Goal: Book appointment/travel/reservation

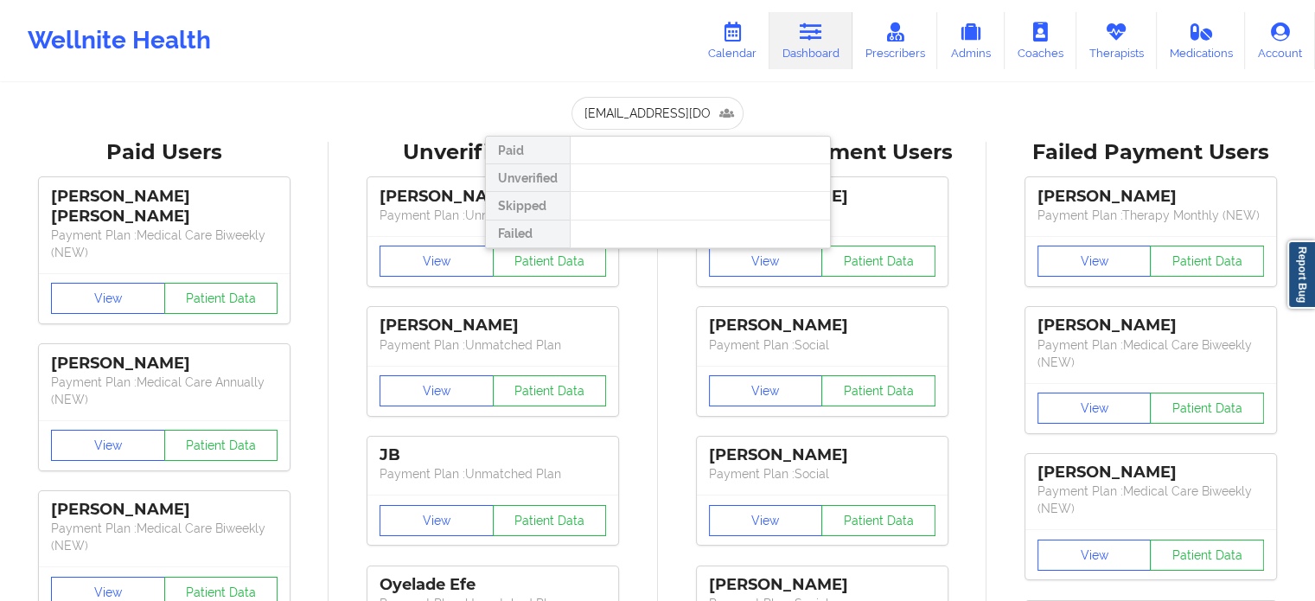
click at [711, 124] on input "[EMAIL_ADDRESS][DOMAIN_NAME]" at bounding box center [656, 113] width 171 height 33
type input "[EMAIL_ADDRESS][DOMAIN_NAME]"
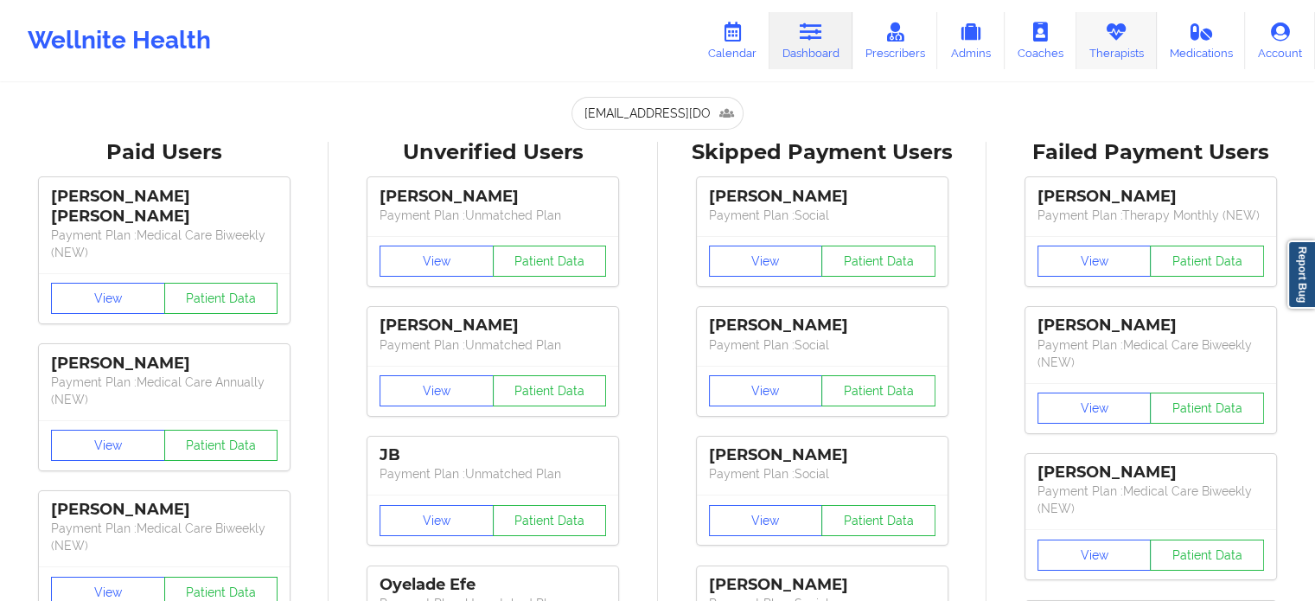
click at [1082, 37] on link "Therapists" at bounding box center [1116, 40] width 80 height 57
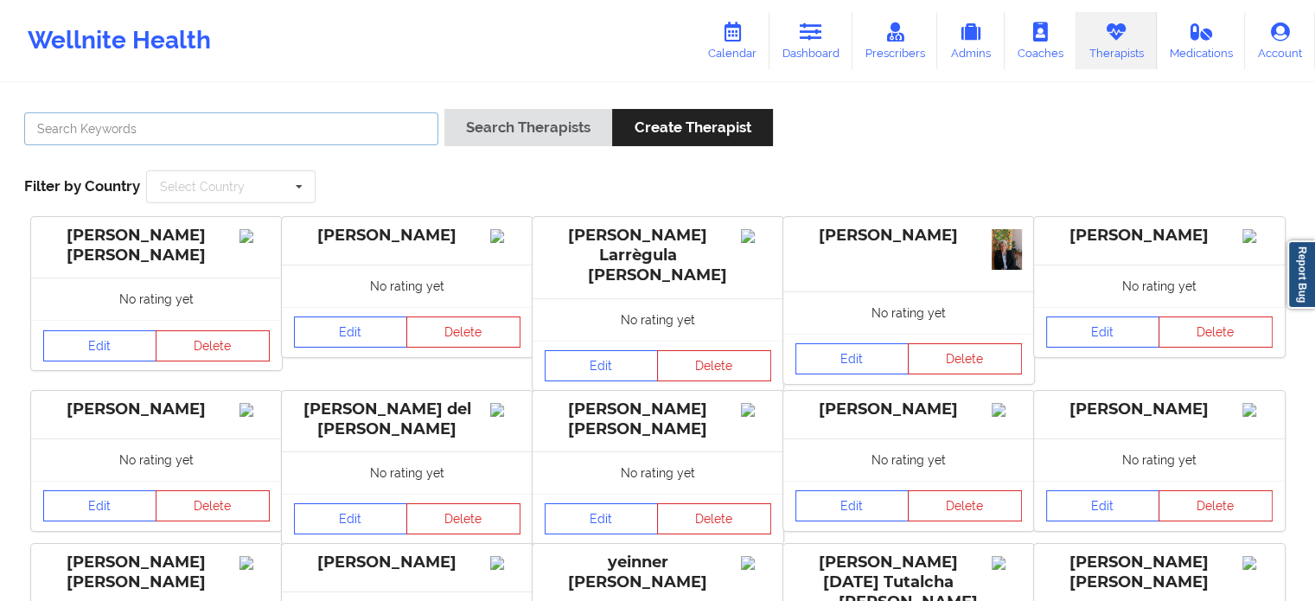
click at [278, 137] on input "text" at bounding box center [231, 128] width 414 height 33
paste input "[PERSON_NAME]"
type input "[PERSON_NAME]"
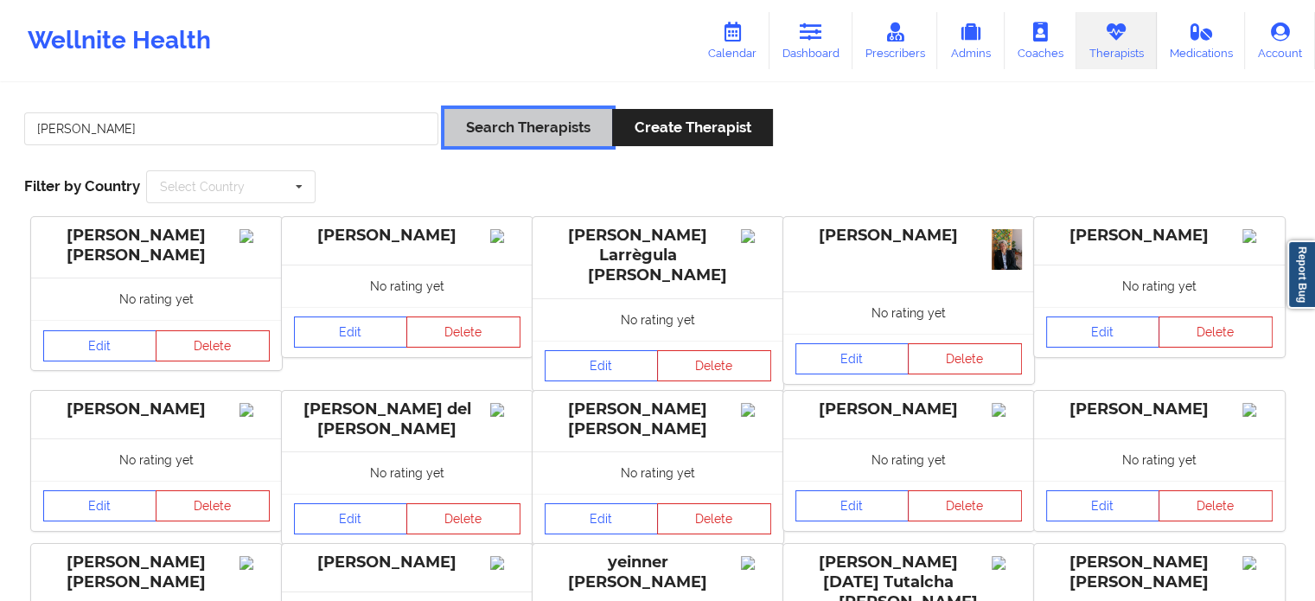
click at [516, 113] on button "Search Therapists" at bounding box center [528, 127] width 168 height 37
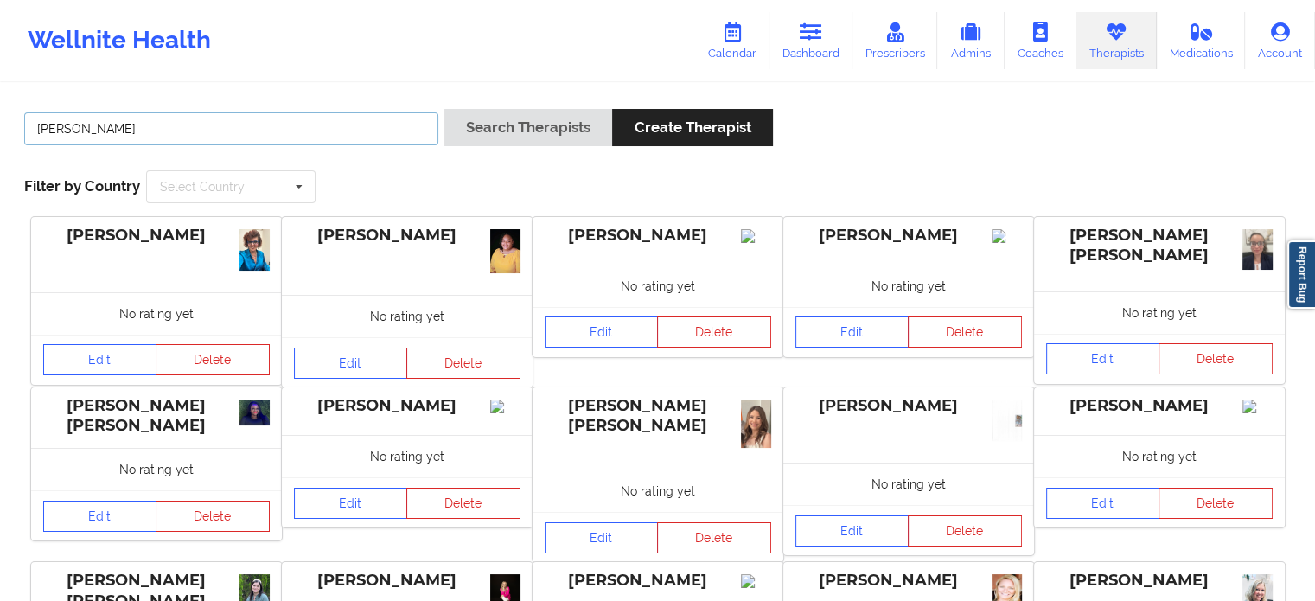
click at [214, 123] on input "[PERSON_NAME]" at bounding box center [231, 128] width 414 height 33
paste input "C. [PERSON_NAME][US_STATE]"
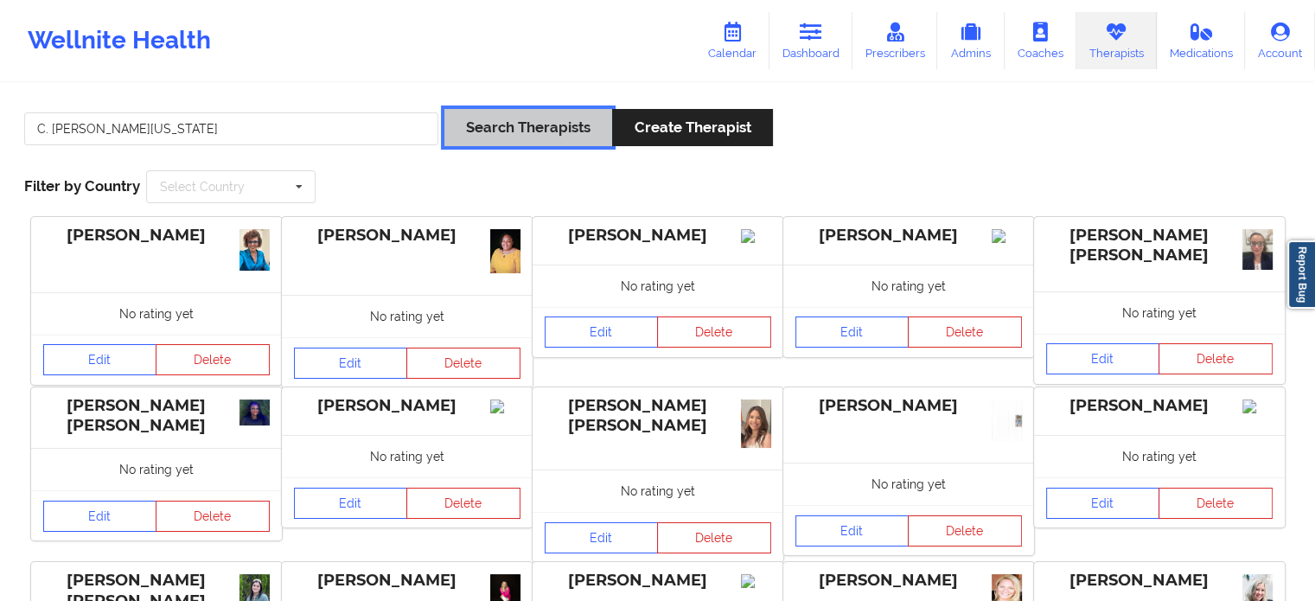
click at [507, 131] on button "Search Therapists" at bounding box center [528, 127] width 168 height 37
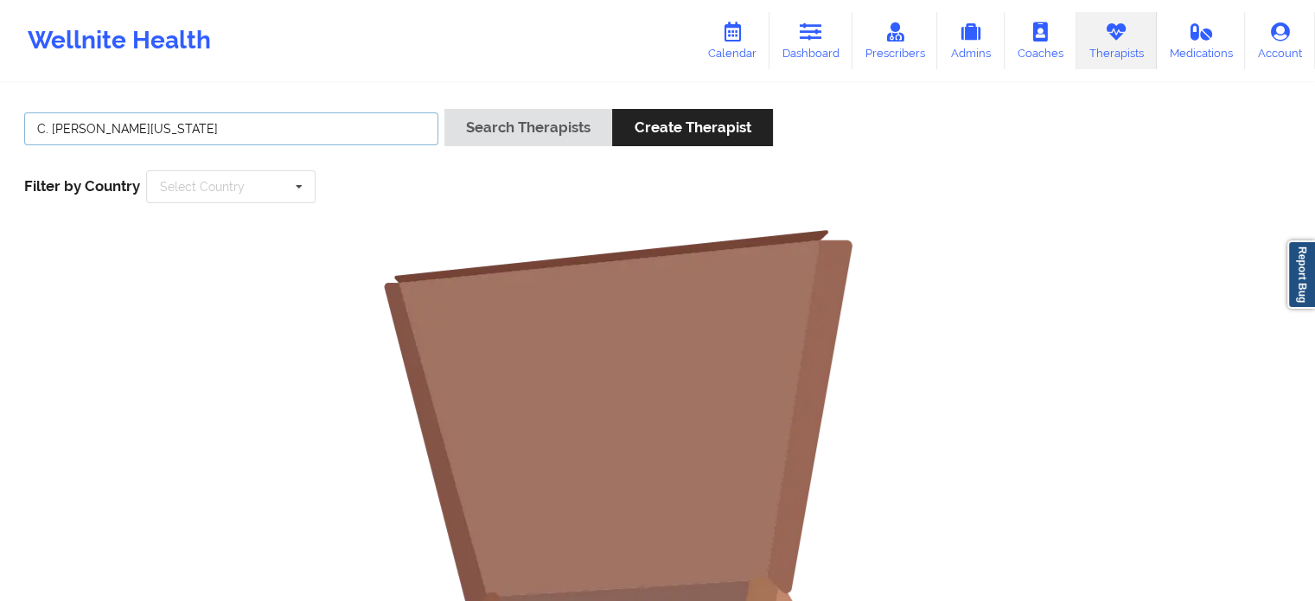
drag, startPoint x: 48, startPoint y: 123, endPoint x: 32, endPoint y: 124, distance: 15.6
click at [33, 124] on input "C. [PERSON_NAME][US_STATE]" at bounding box center [231, 128] width 414 height 33
click at [444, 109] on button "Search Therapists" at bounding box center [528, 127] width 168 height 37
click at [80, 124] on input "[PERSON_NAME][US_STATE]" at bounding box center [231, 128] width 414 height 33
paste input "C."
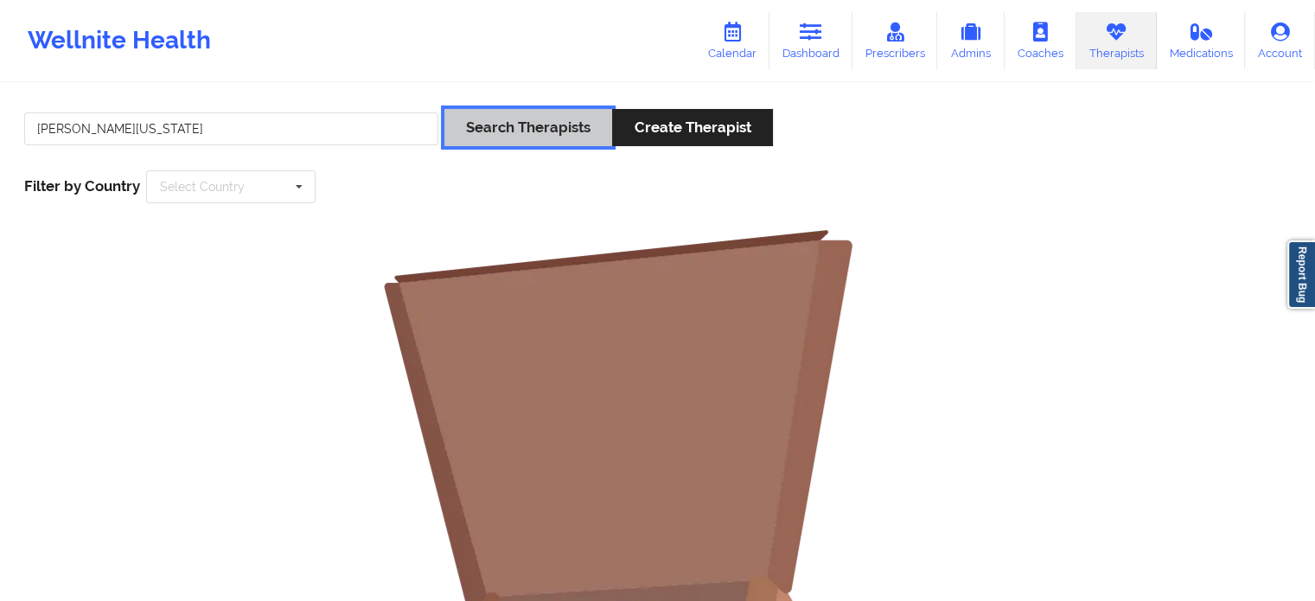
click at [488, 126] on button "Search Therapists" at bounding box center [528, 127] width 168 height 37
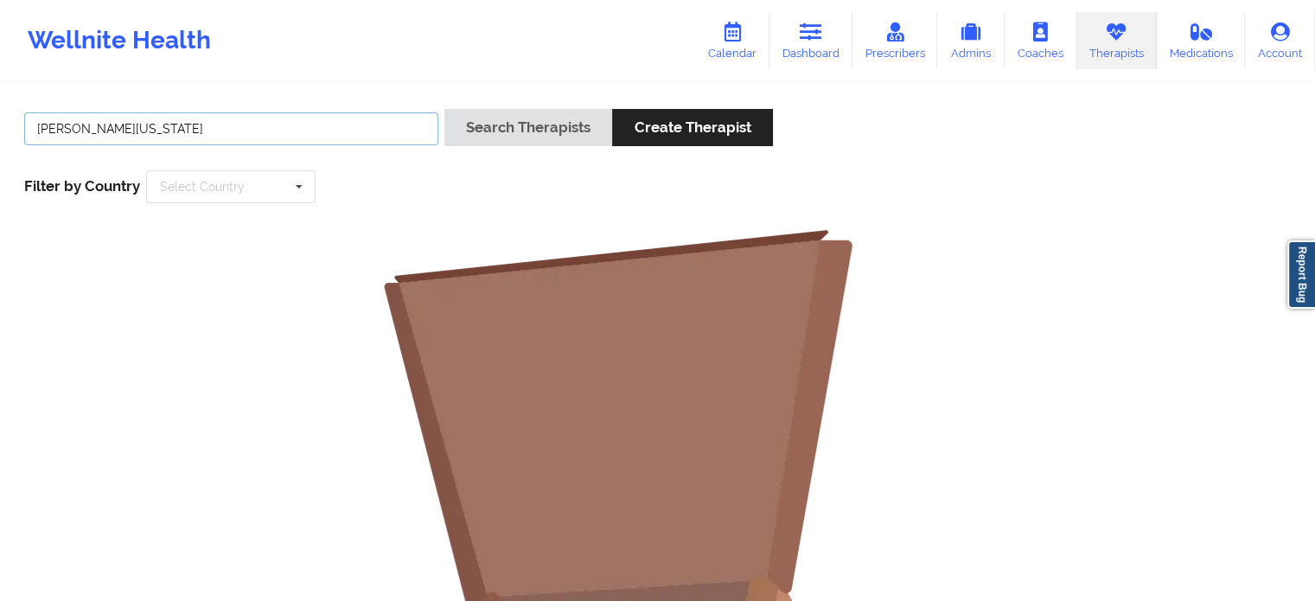
click at [288, 133] on input "[PERSON_NAME][US_STATE]" at bounding box center [231, 128] width 414 height 33
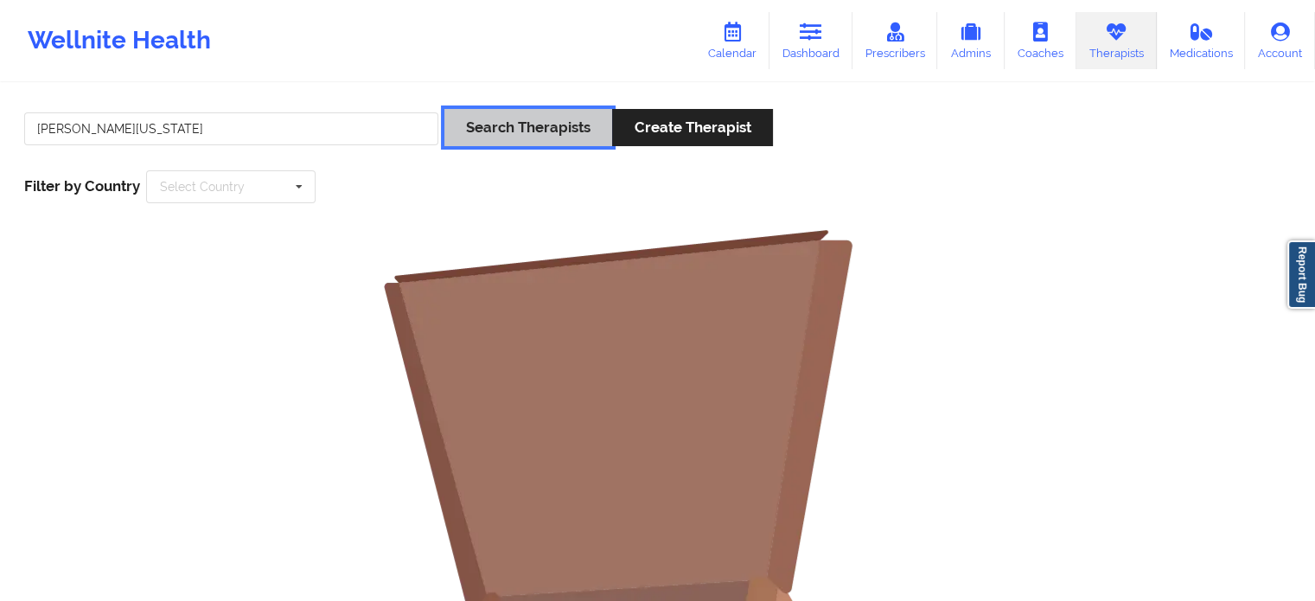
click at [482, 127] on button "Search Therapists" at bounding box center [528, 127] width 168 height 37
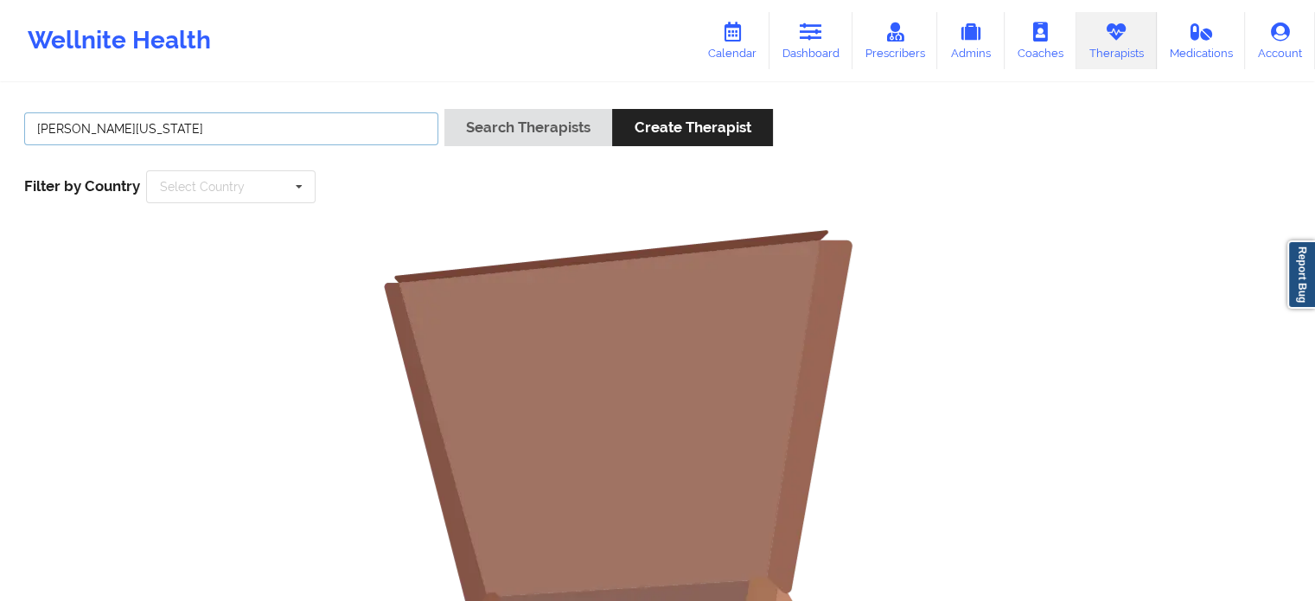
click at [187, 126] on input "[PERSON_NAME][US_STATE]" at bounding box center [231, 128] width 414 height 33
type input "[PERSON_NAME]"
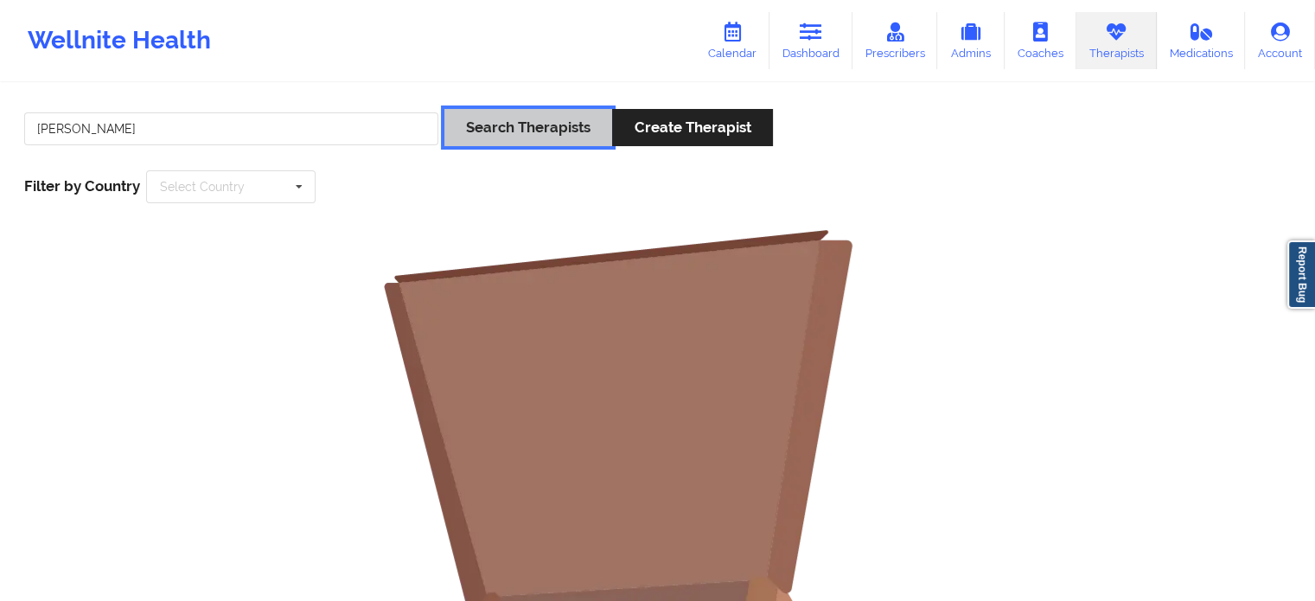
click at [566, 143] on button "Search Therapists" at bounding box center [528, 127] width 168 height 37
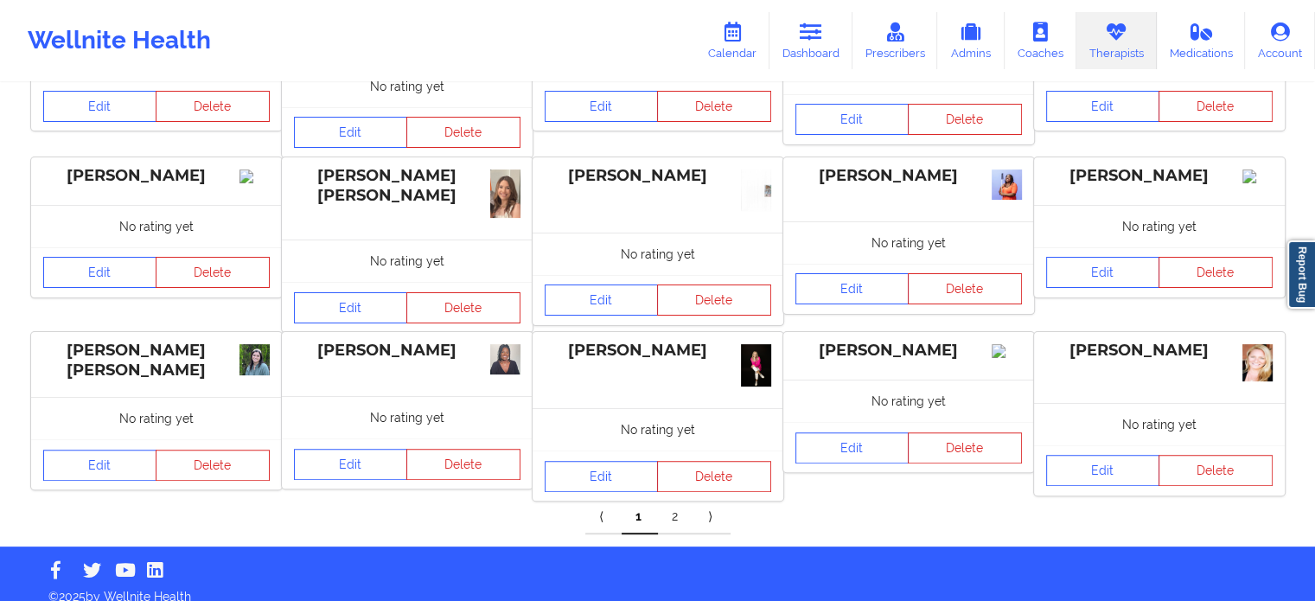
scroll to position [404, 0]
click at [674, 515] on link "2" at bounding box center [676, 516] width 36 height 35
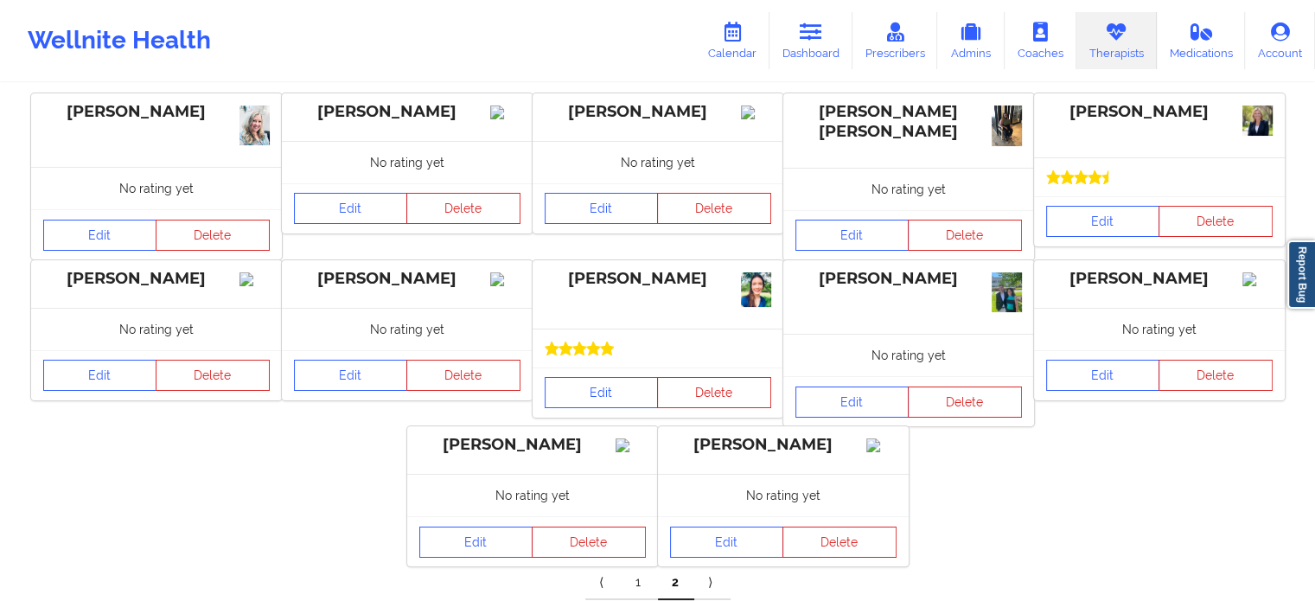
scroll to position [220, 0]
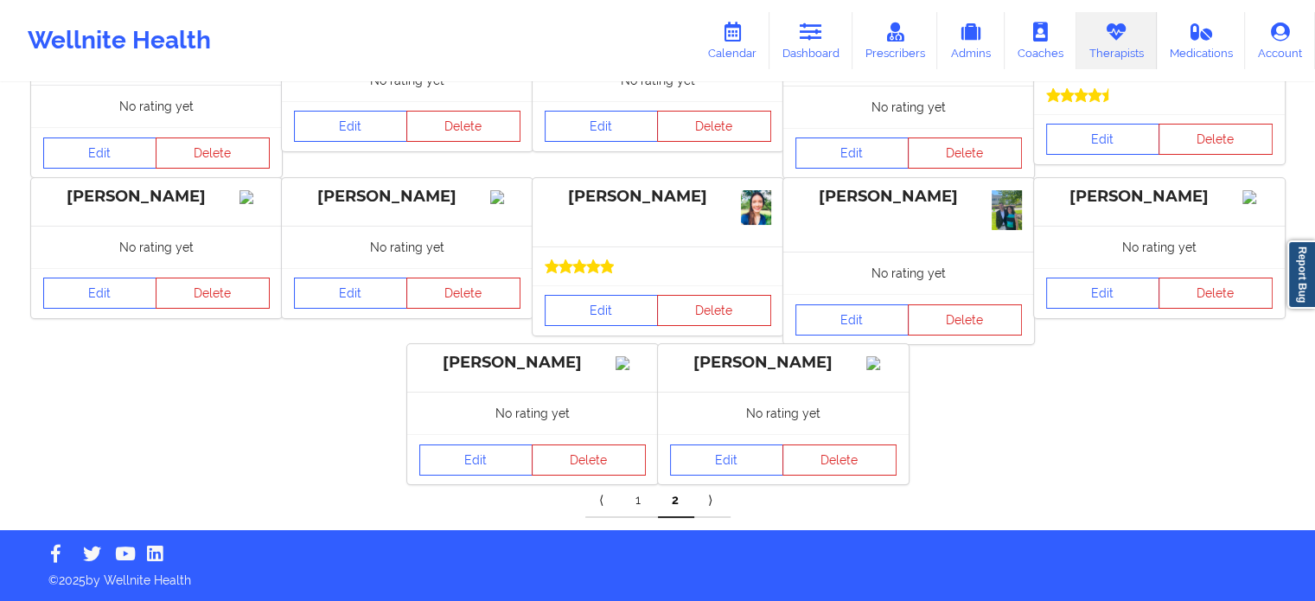
click at [711, 501] on link "⟩" at bounding box center [712, 500] width 36 height 35
click at [700, 502] on link "⟩" at bounding box center [712, 500] width 36 height 35
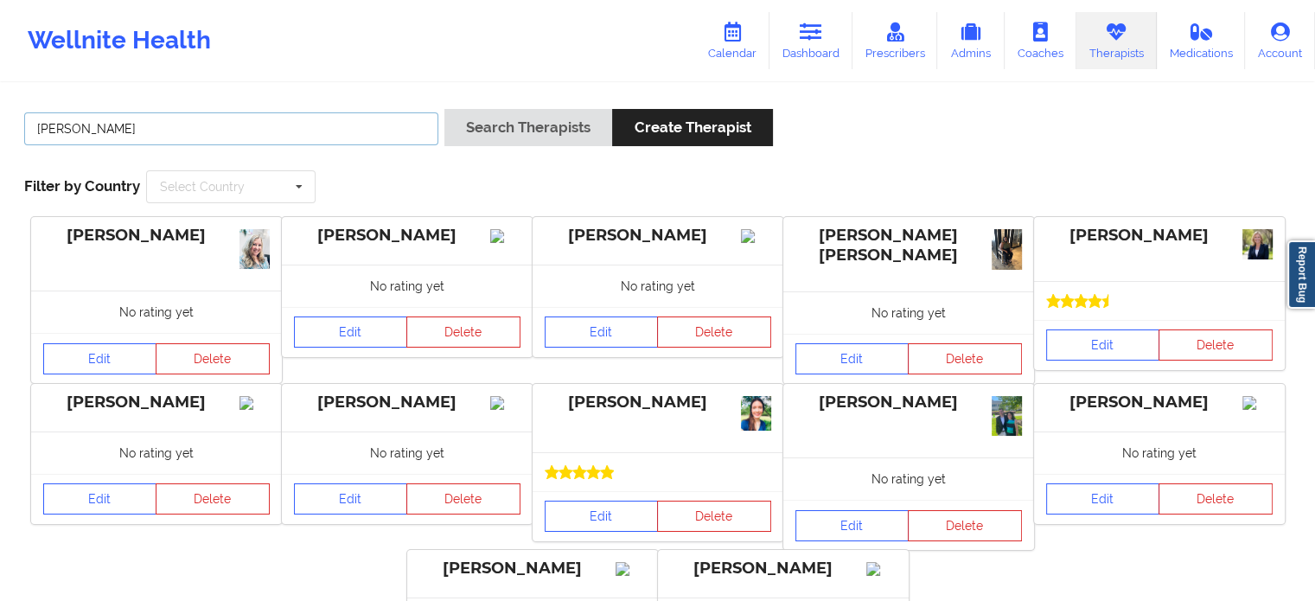
click at [228, 137] on input "[PERSON_NAME]" at bounding box center [231, 128] width 414 height 33
click at [799, 25] on link "Dashboard" at bounding box center [810, 40] width 83 height 57
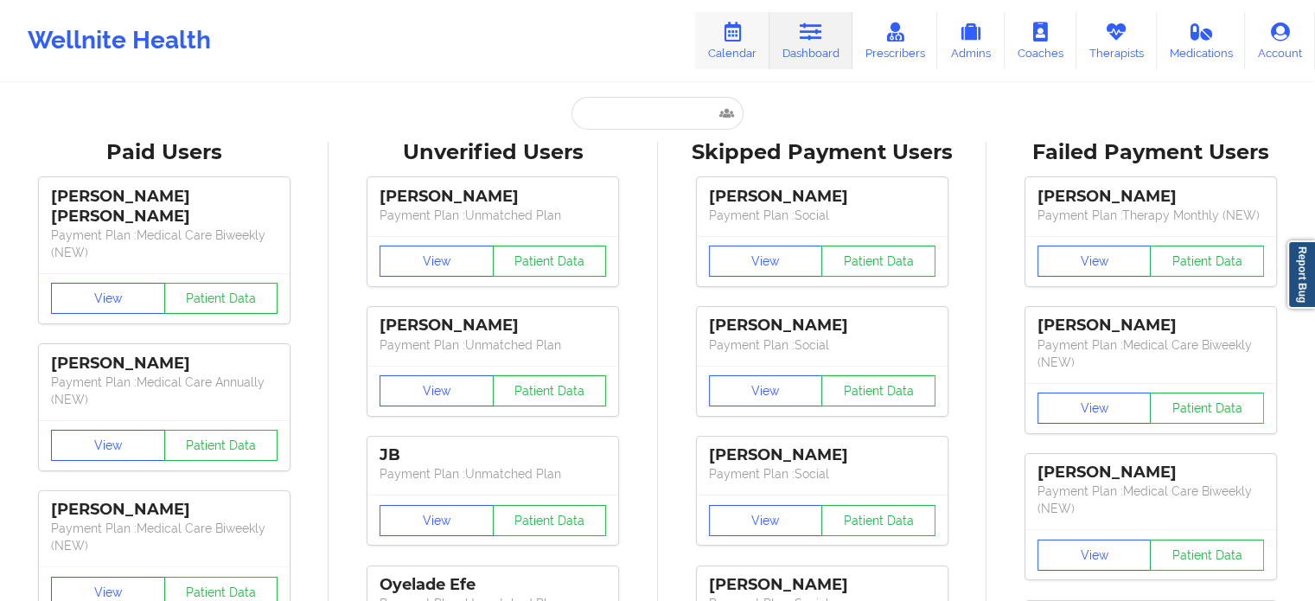
click at [743, 62] on link "Calendar" at bounding box center [732, 40] width 74 height 57
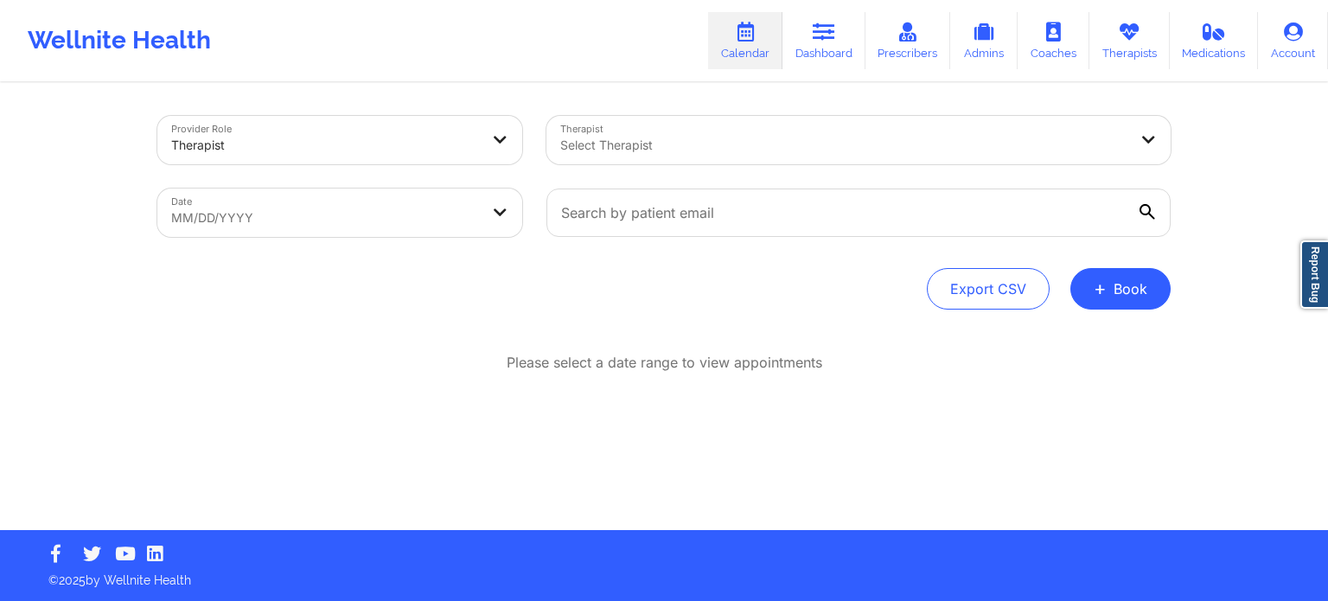
click at [442, 196] on body "Wellnite Health Calendar Dashboard Prescribers Admins Coaches Therapists Medica…" at bounding box center [664, 300] width 1328 height 601
select select "2025-8"
select select "2025-9"
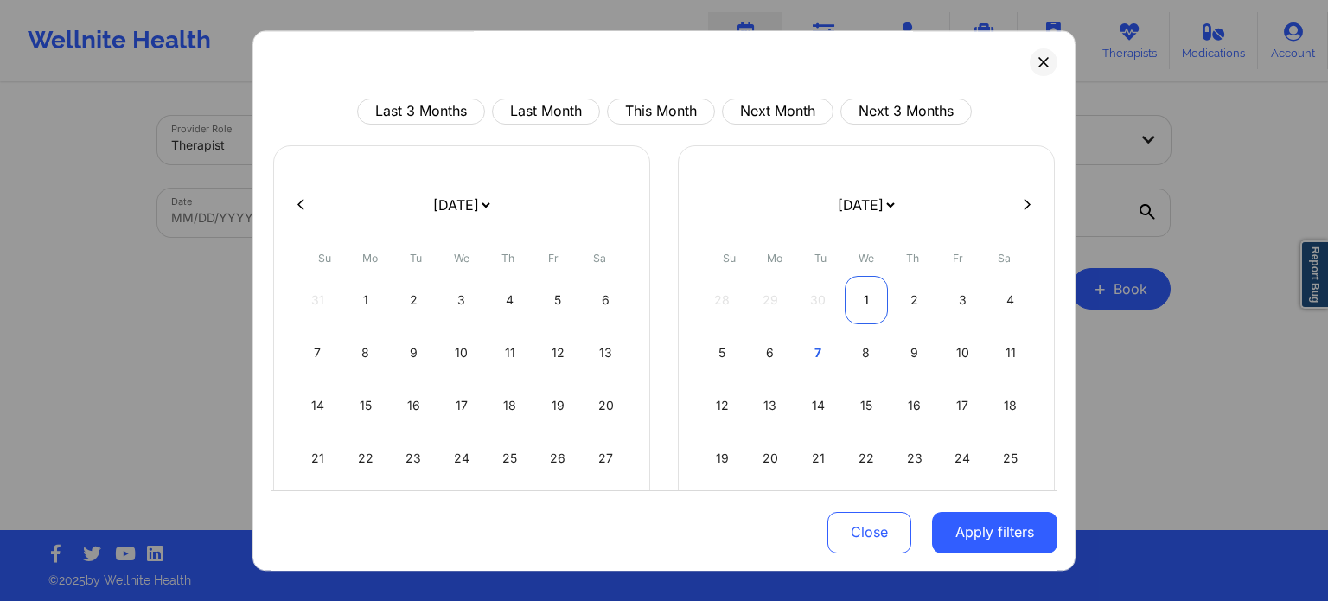
click at [854, 297] on div "1" at bounding box center [867, 300] width 44 height 48
select select "2025-9"
select select "2025-10"
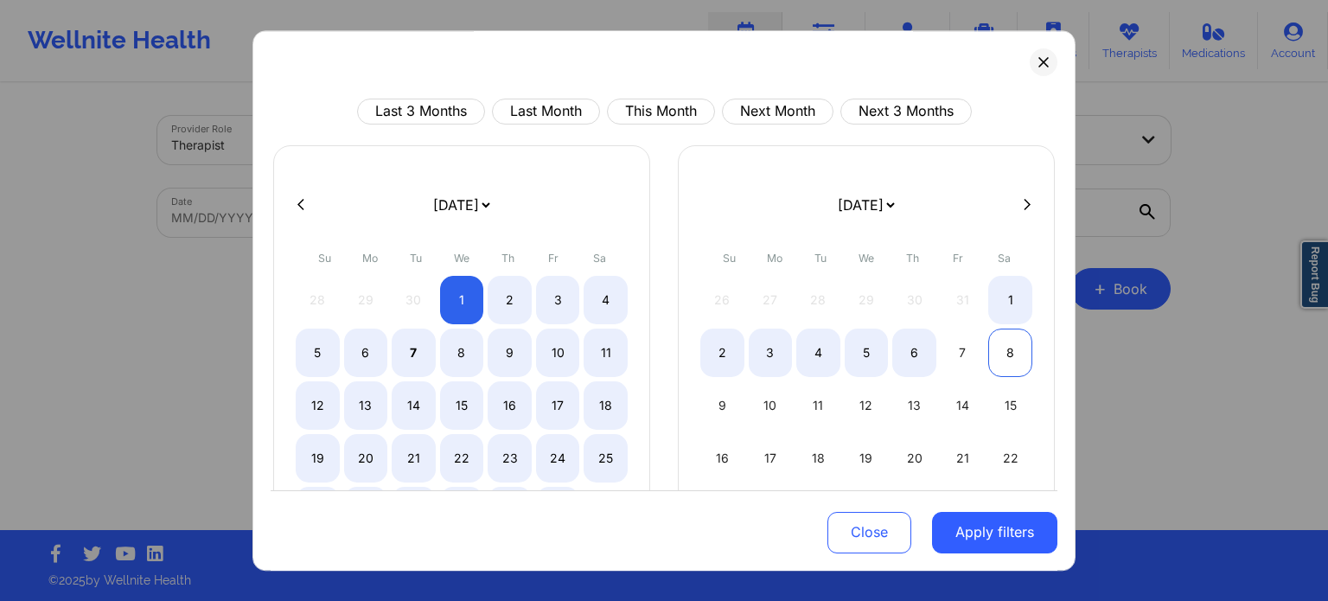
select select "2025-9"
select select "2025-10"
select select "2025-9"
select select "2025-10"
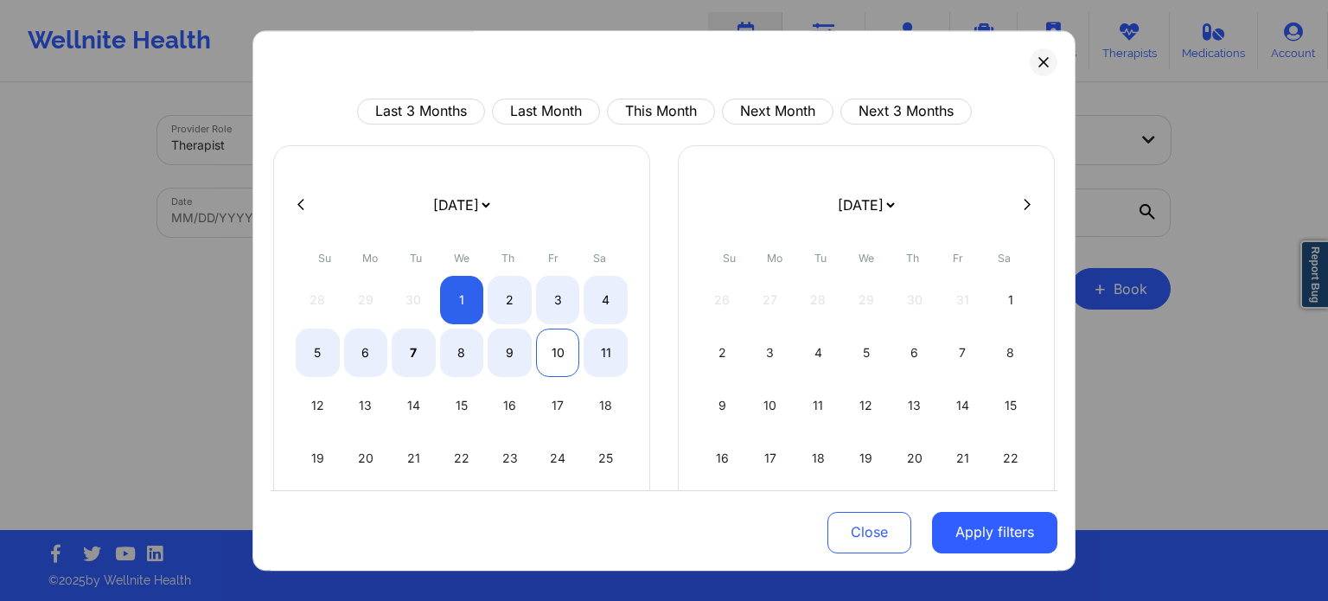
select select "2025-9"
select select "2025-10"
click at [537, 354] on div "10" at bounding box center [558, 353] width 44 height 48
select select "2025-9"
select select "2025-10"
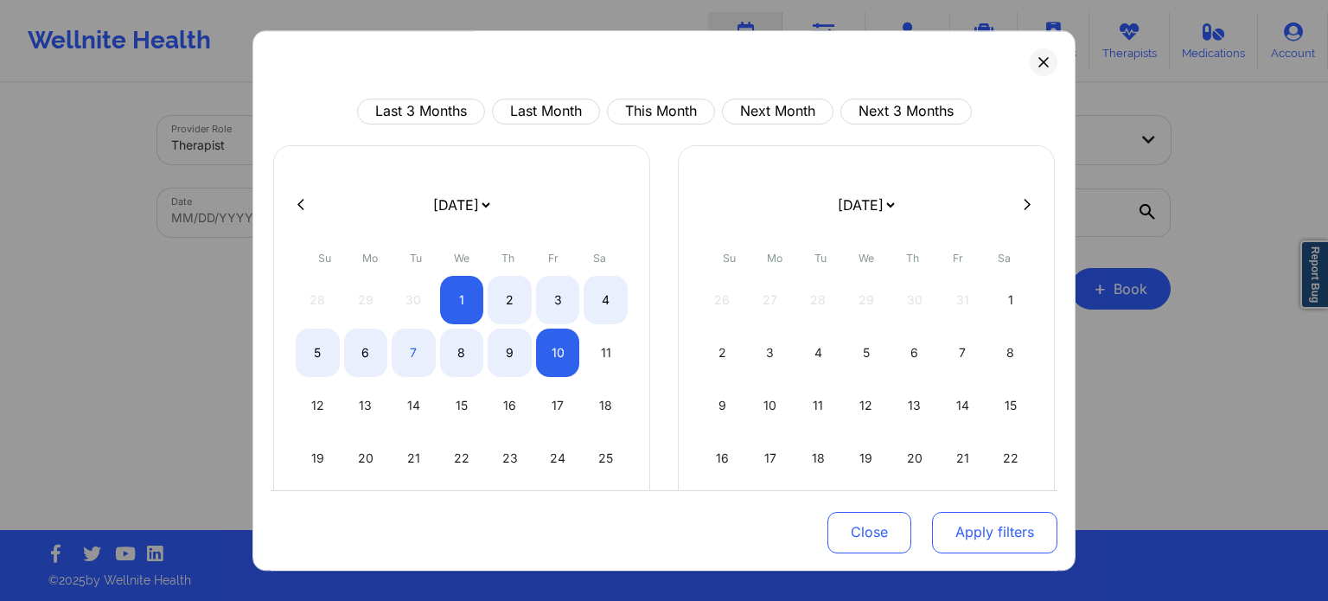
click at [958, 527] on button "Apply filters" at bounding box center [994, 531] width 125 height 41
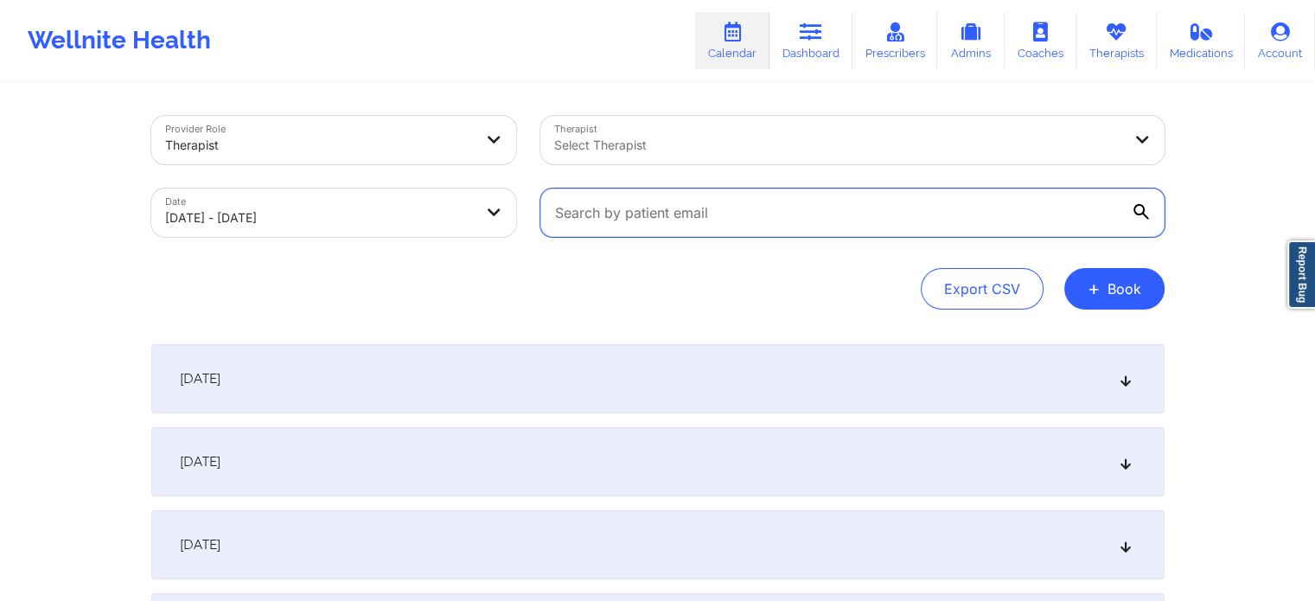
click at [756, 194] on input "text" at bounding box center [852, 212] width 624 height 48
paste input "[EMAIL_ADDRESS][DOMAIN_NAME]"
type input "[EMAIL_ADDRESS][DOMAIN_NAME]"
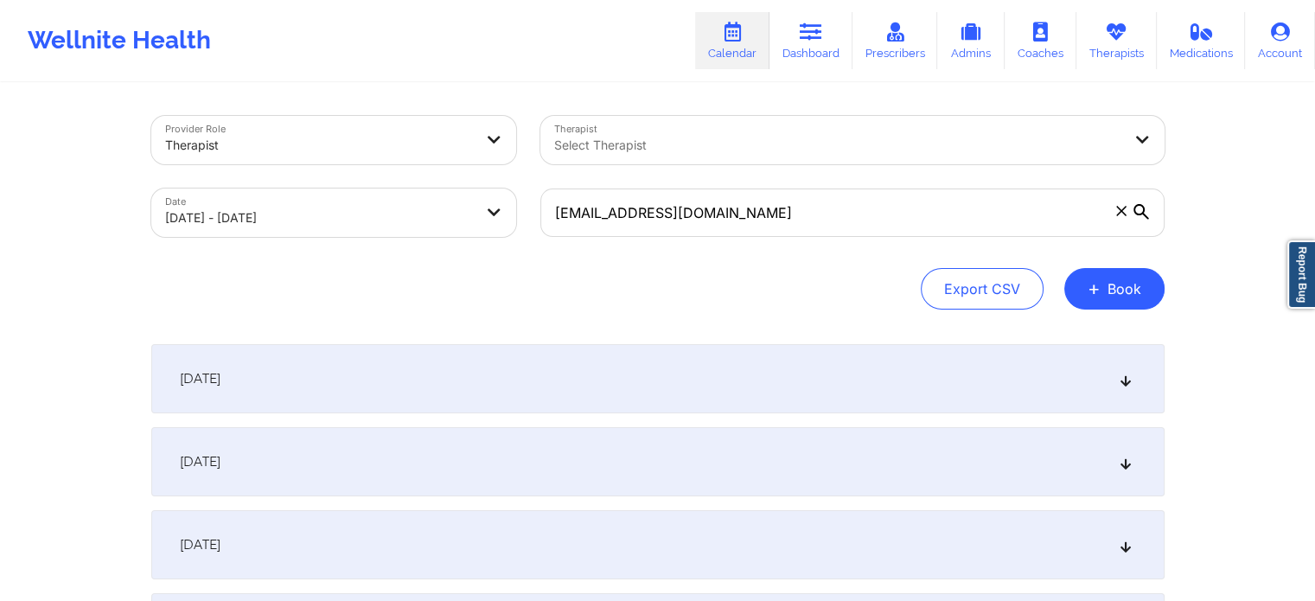
click at [1147, 214] on icon at bounding box center [1141, 212] width 16 height 16
click at [1147, 214] on input "[EMAIL_ADDRESS][DOMAIN_NAME]" at bounding box center [852, 212] width 624 height 48
click at [1138, 211] on icon at bounding box center [1141, 212] width 16 height 16
click at [1138, 211] on input "[EMAIL_ADDRESS][DOMAIN_NAME]" at bounding box center [852, 212] width 624 height 48
click at [1138, 211] on icon at bounding box center [1141, 212] width 16 height 16
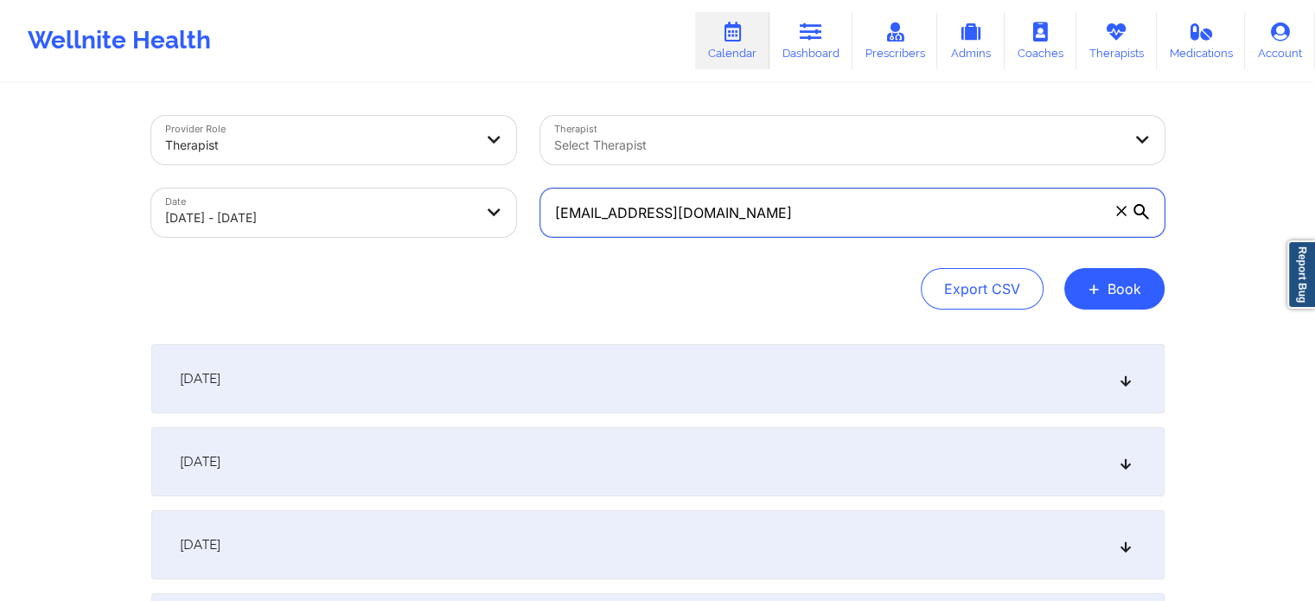
click at [1138, 211] on input "[EMAIL_ADDRESS][DOMAIN_NAME]" at bounding box center [852, 212] width 624 height 48
click at [1138, 211] on icon at bounding box center [1141, 212] width 16 height 16
click at [1138, 211] on input "[EMAIL_ADDRESS][DOMAIN_NAME]" at bounding box center [852, 212] width 624 height 48
click at [1138, 211] on icon at bounding box center [1141, 212] width 16 height 16
click at [1138, 211] on input "[EMAIL_ADDRESS][DOMAIN_NAME]" at bounding box center [852, 212] width 624 height 48
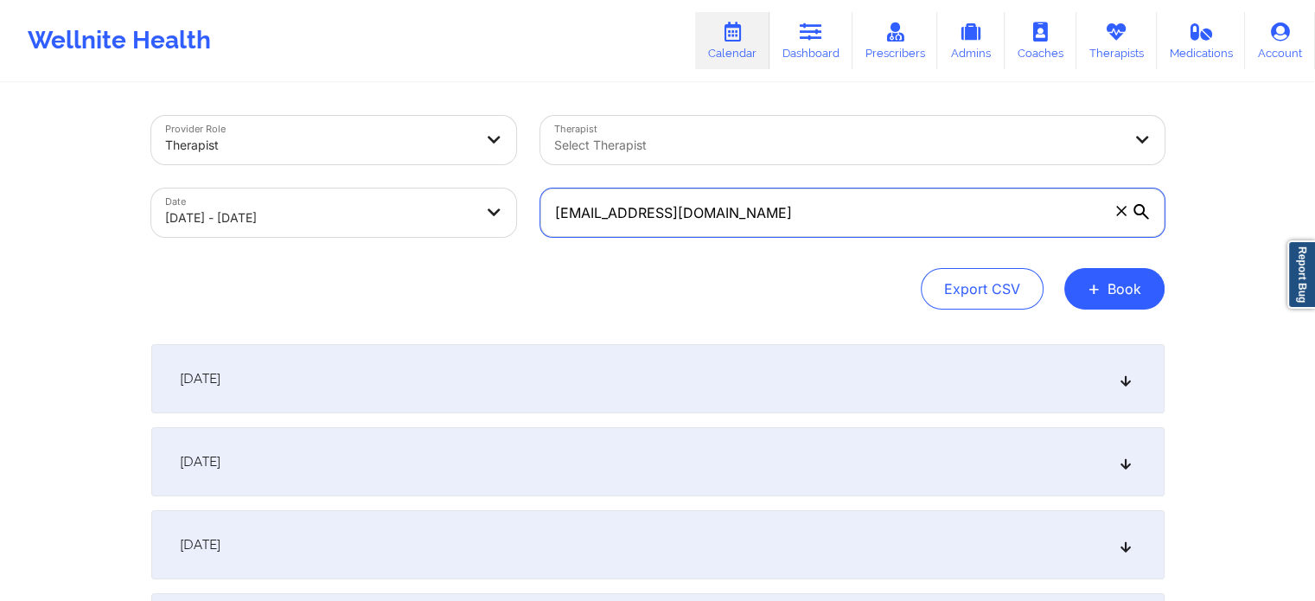
click at [839, 199] on input "[EMAIL_ADDRESS][DOMAIN_NAME]" at bounding box center [852, 212] width 624 height 48
select select "2025-9"
select select "2025-10"
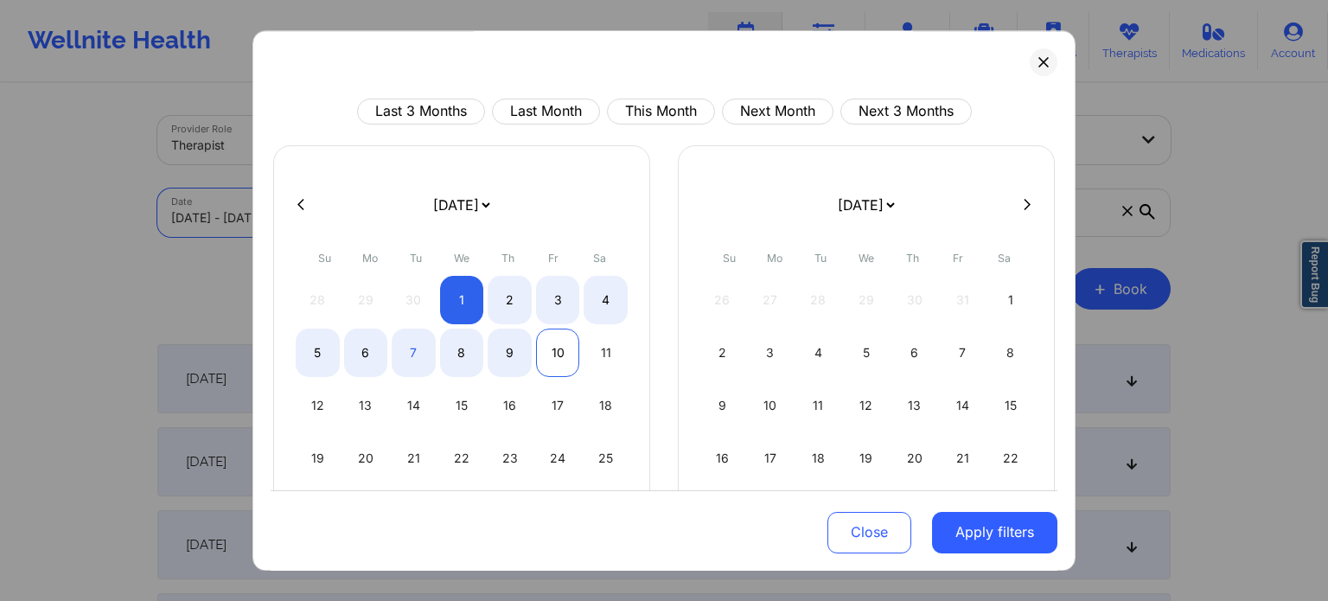
click at [550, 338] on div "10" at bounding box center [558, 353] width 44 height 48
select select "2025-9"
select select "2025-10"
select select "2025-9"
select select "2025-10"
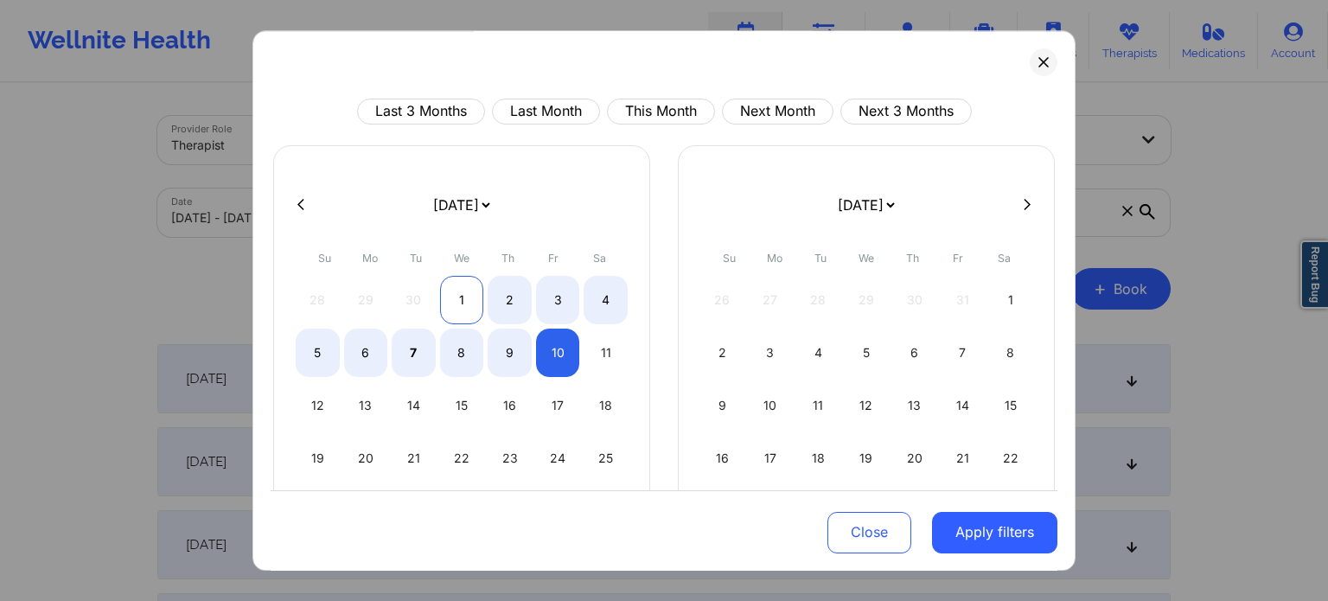
click at [464, 295] on div "1" at bounding box center [462, 300] width 44 height 48
select select "2025-9"
select select "2025-10"
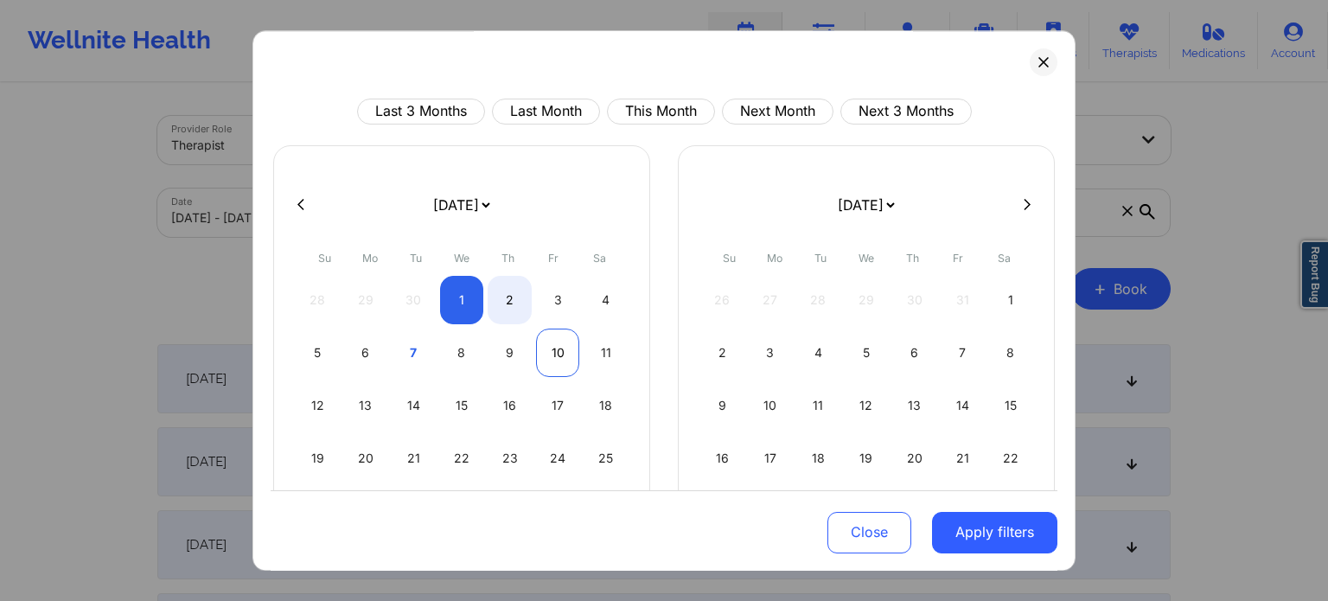
select select "2025-9"
select select "2025-10"
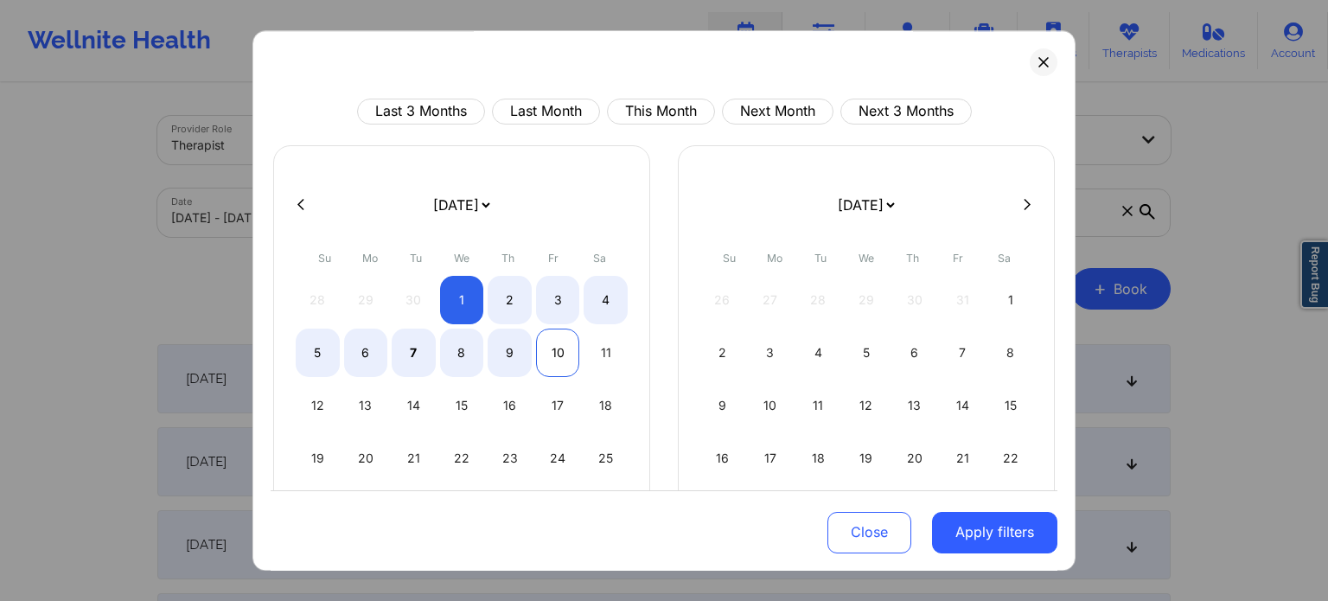
click at [552, 356] on div "10" at bounding box center [558, 353] width 44 height 48
select select "2025-9"
select select "2025-10"
click at [965, 529] on button "Apply filters" at bounding box center [994, 531] width 125 height 41
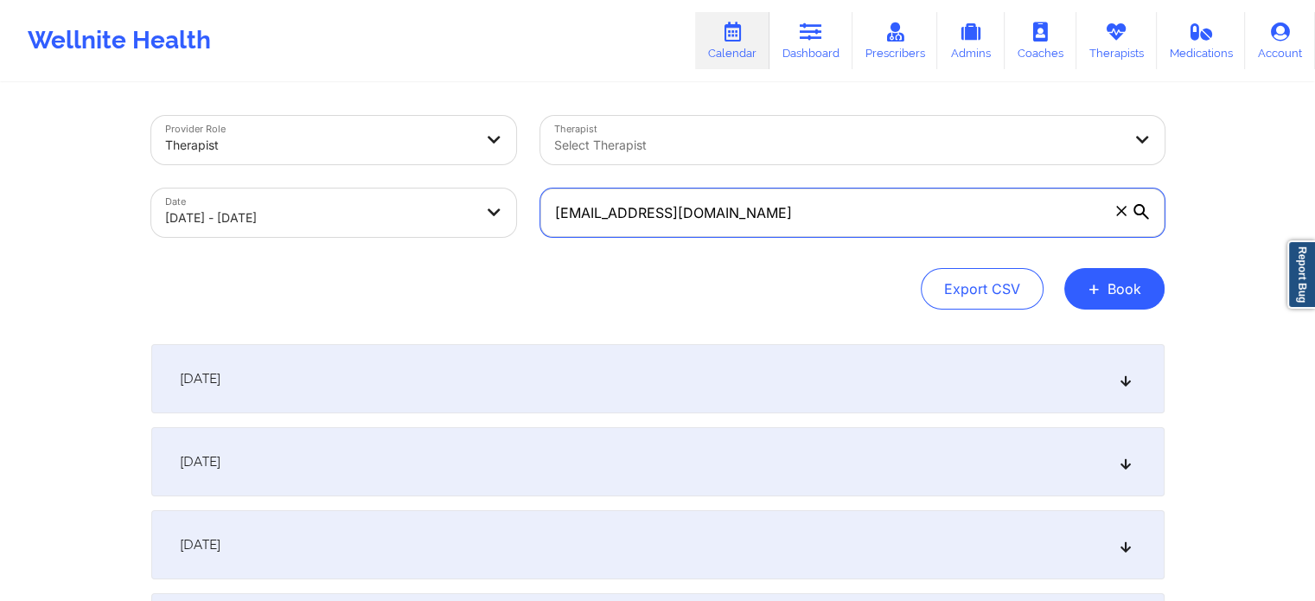
click at [865, 214] on input "[EMAIL_ADDRESS][DOMAIN_NAME]" at bounding box center [852, 212] width 624 height 48
click at [1138, 220] on div at bounding box center [1141, 212] width 17 height 17
click at [1138, 220] on input "[EMAIL_ADDRESS][DOMAIN_NAME]" at bounding box center [852, 212] width 624 height 48
click at [1142, 214] on icon at bounding box center [1141, 212] width 16 height 16
click at [1142, 214] on input "[EMAIL_ADDRESS][DOMAIN_NAME]" at bounding box center [852, 212] width 624 height 48
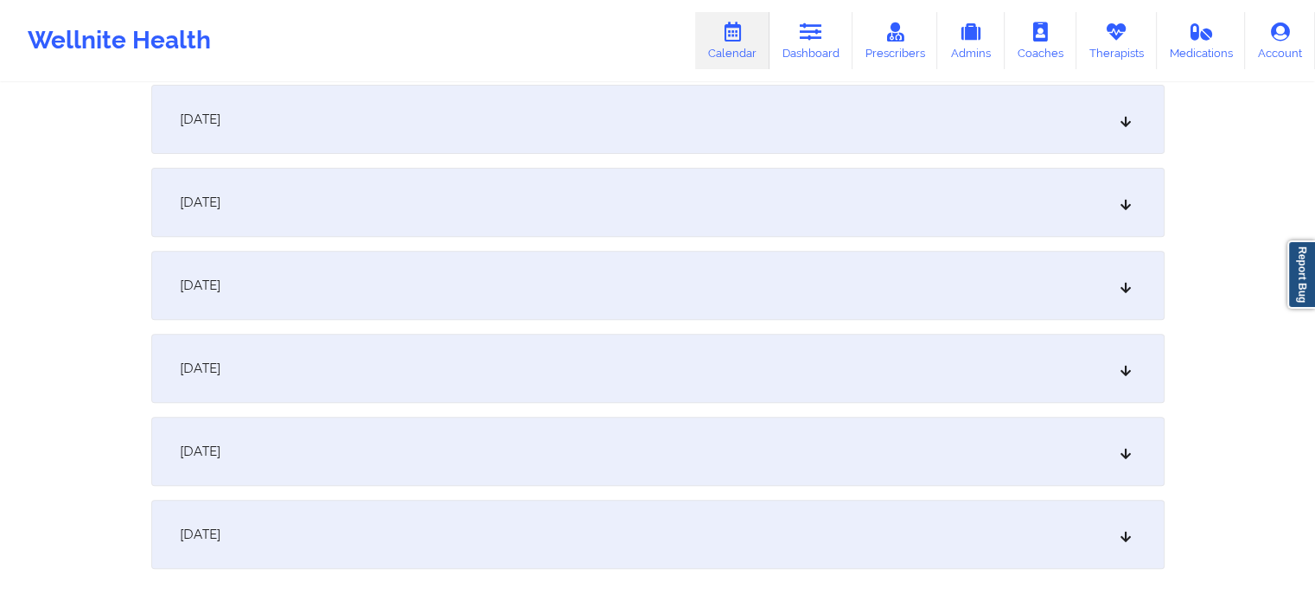
scroll to position [598, 0]
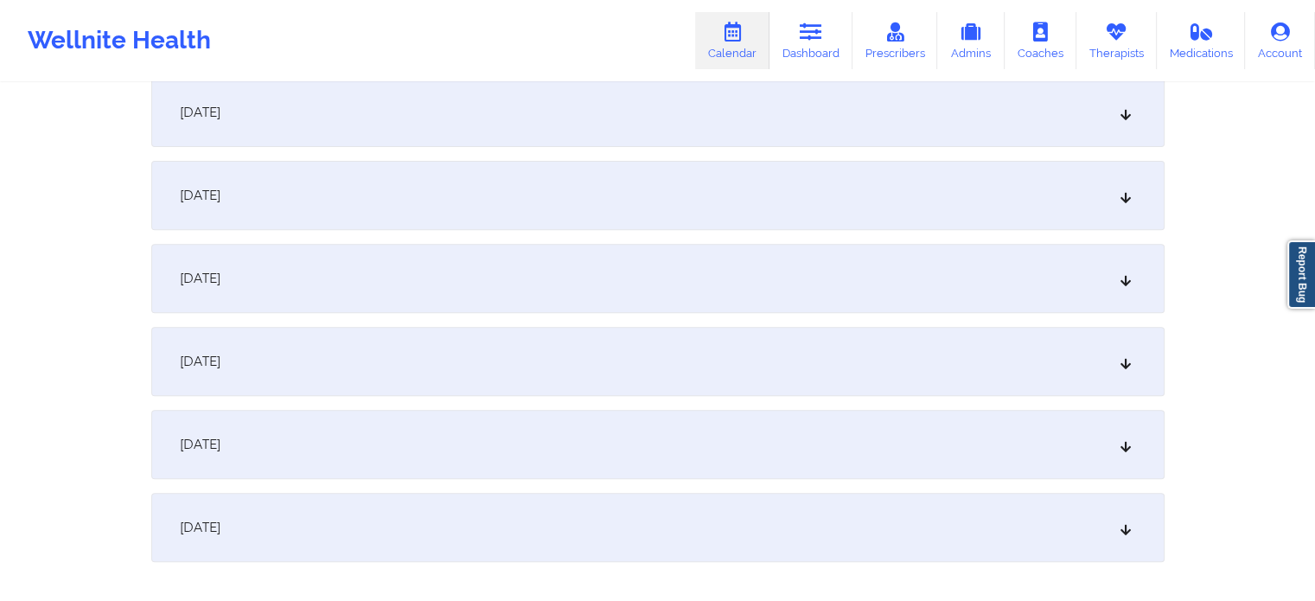
click at [412, 314] on div "[DATE] No appointments [DATE] No appointments [DATE] No appointments [DATE] No …" at bounding box center [657, 154] width 1013 height 816
click at [443, 284] on div "[DATE]" at bounding box center [657, 278] width 1013 height 69
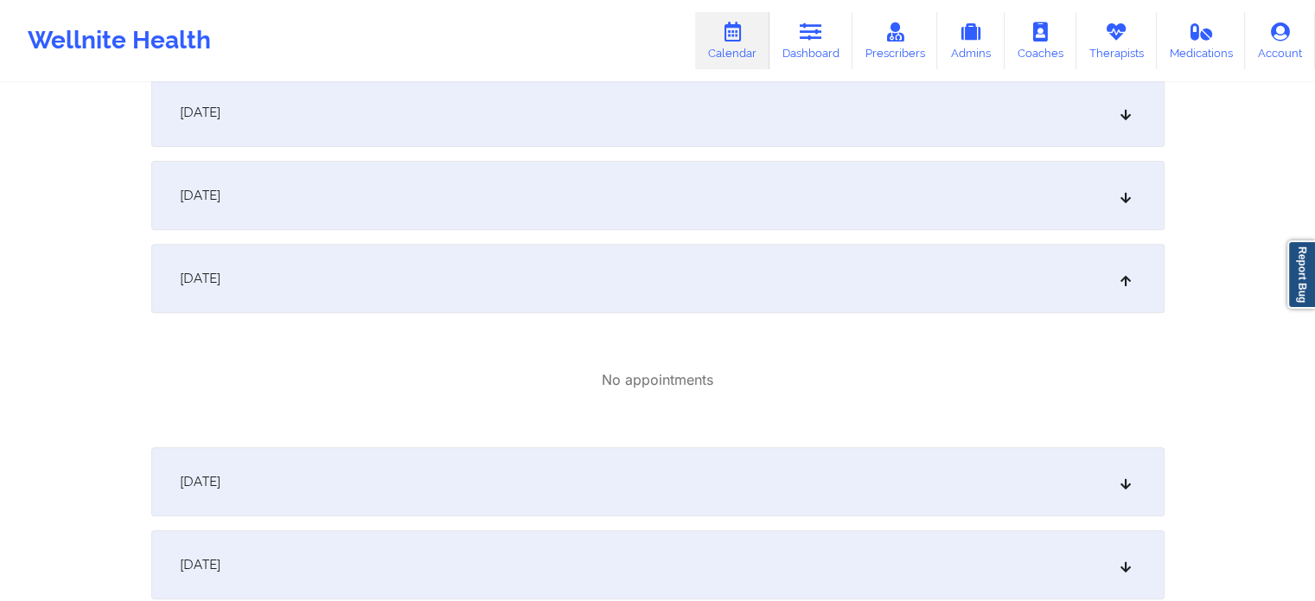
click at [443, 284] on div "[DATE]" at bounding box center [657, 278] width 1013 height 69
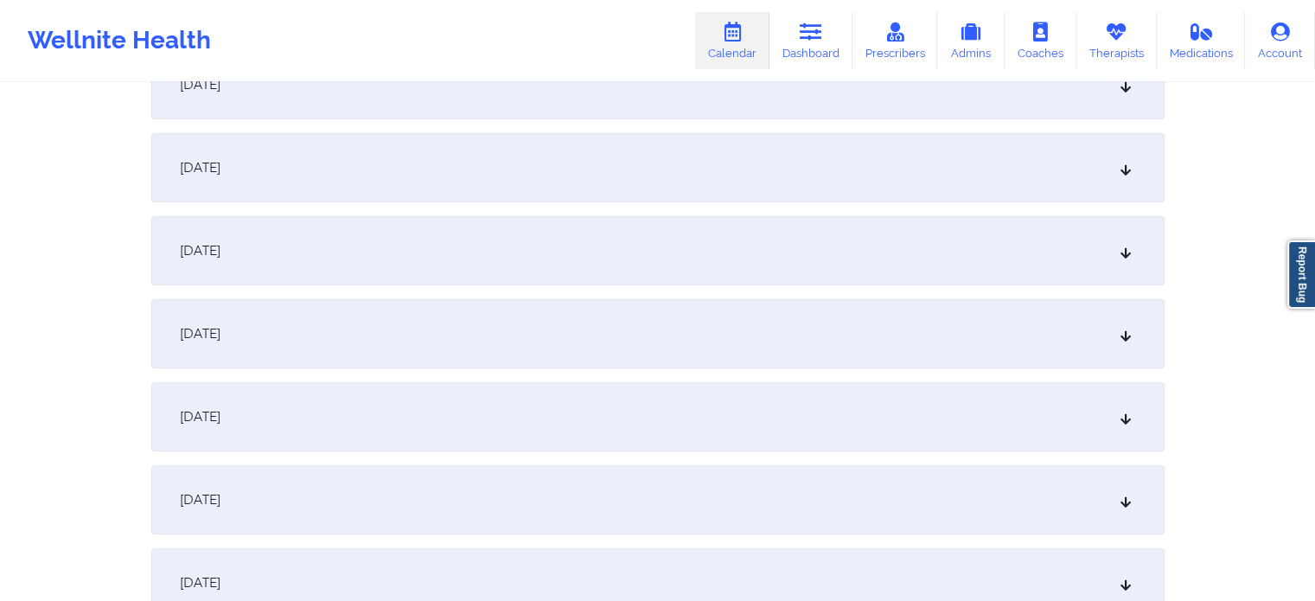
click at [339, 486] on div "[DATE]" at bounding box center [657, 499] width 1013 height 69
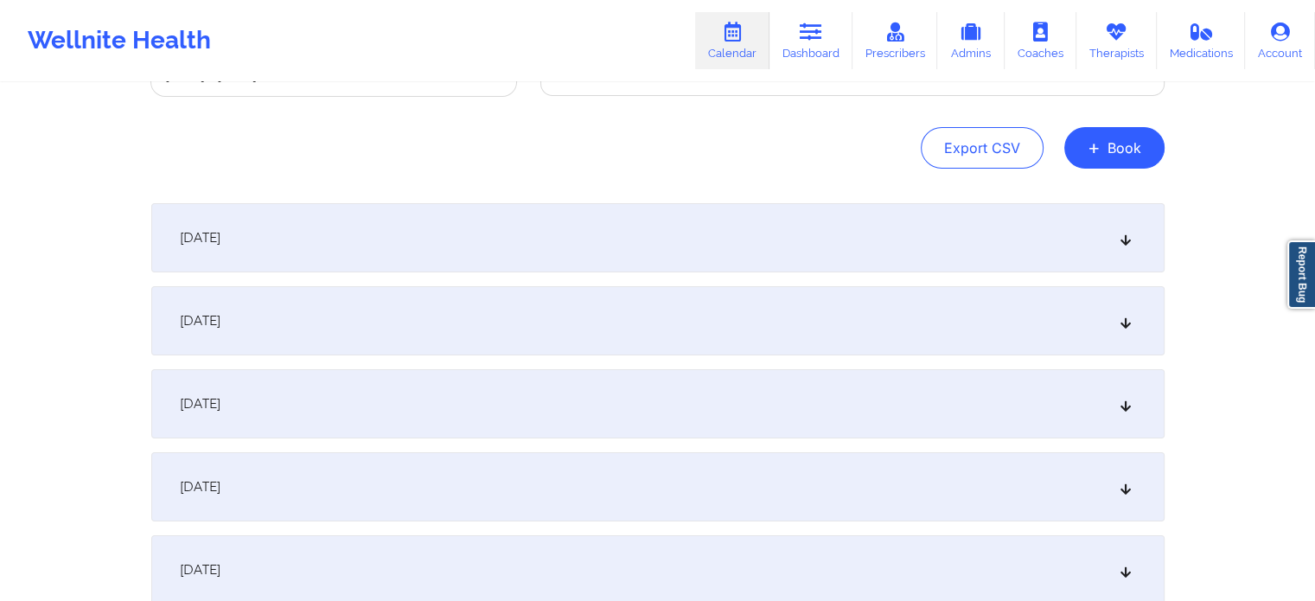
scroll to position [0, 0]
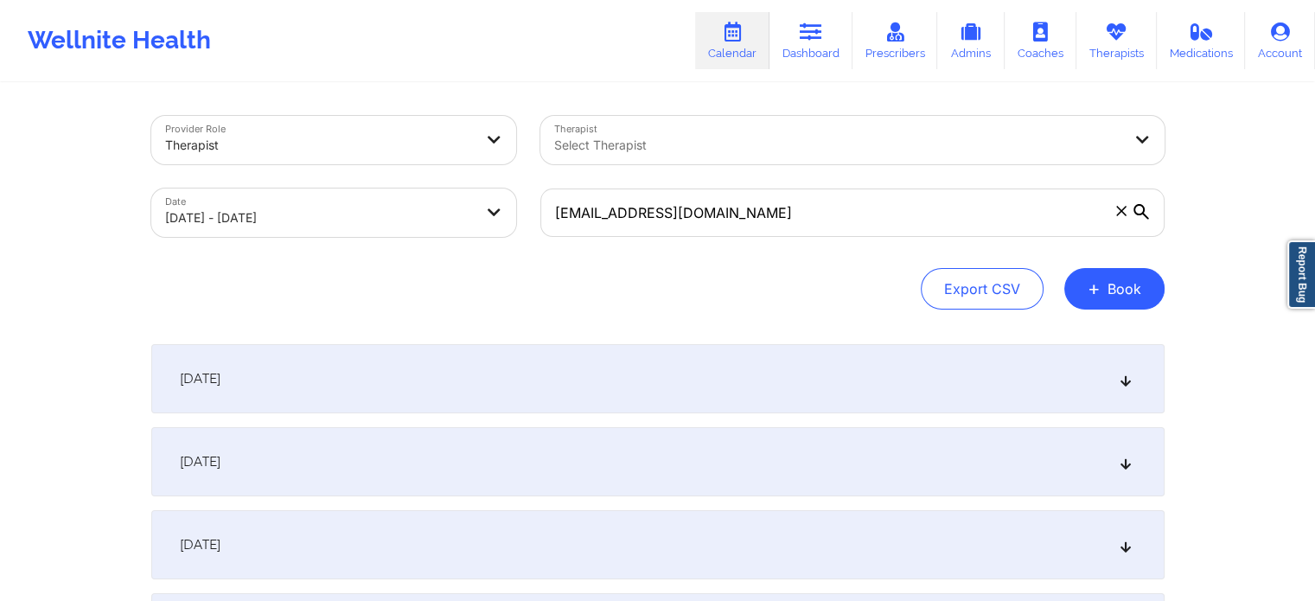
select select "2025-9"
select select "2025-10"
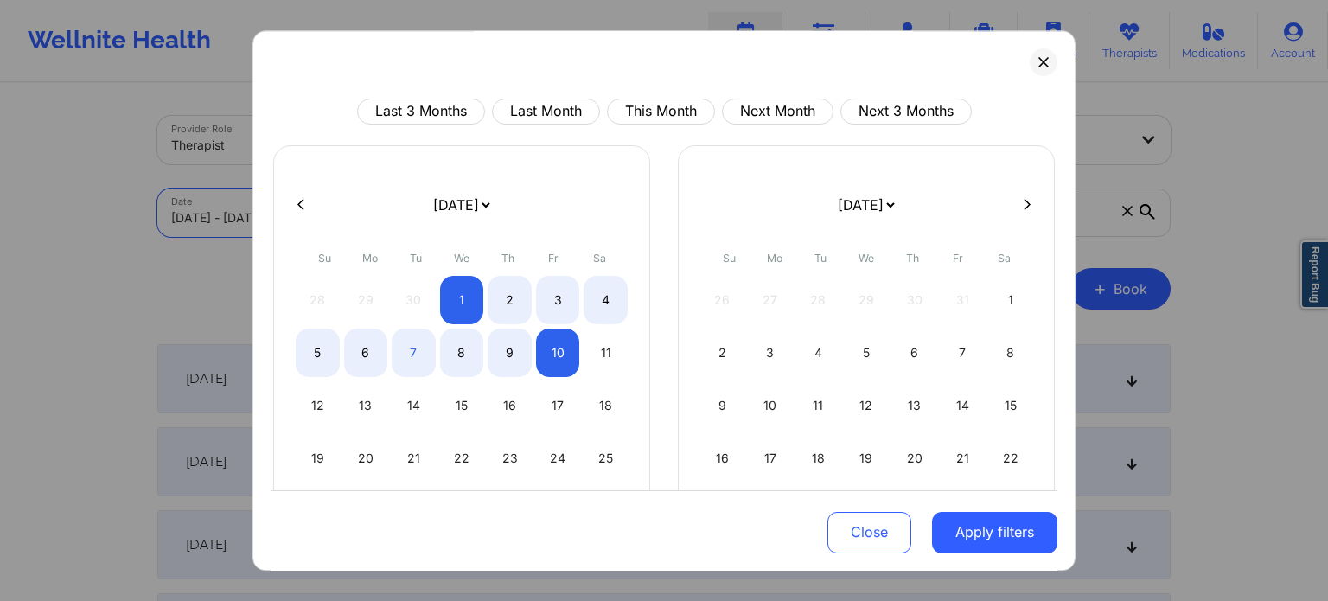
click at [904, 536] on div "Close Apply filters" at bounding box center [664, 529] width 787 height 80
click at [857, 528] on button "Close" at bounding box center [869, 531] width 84 height 41
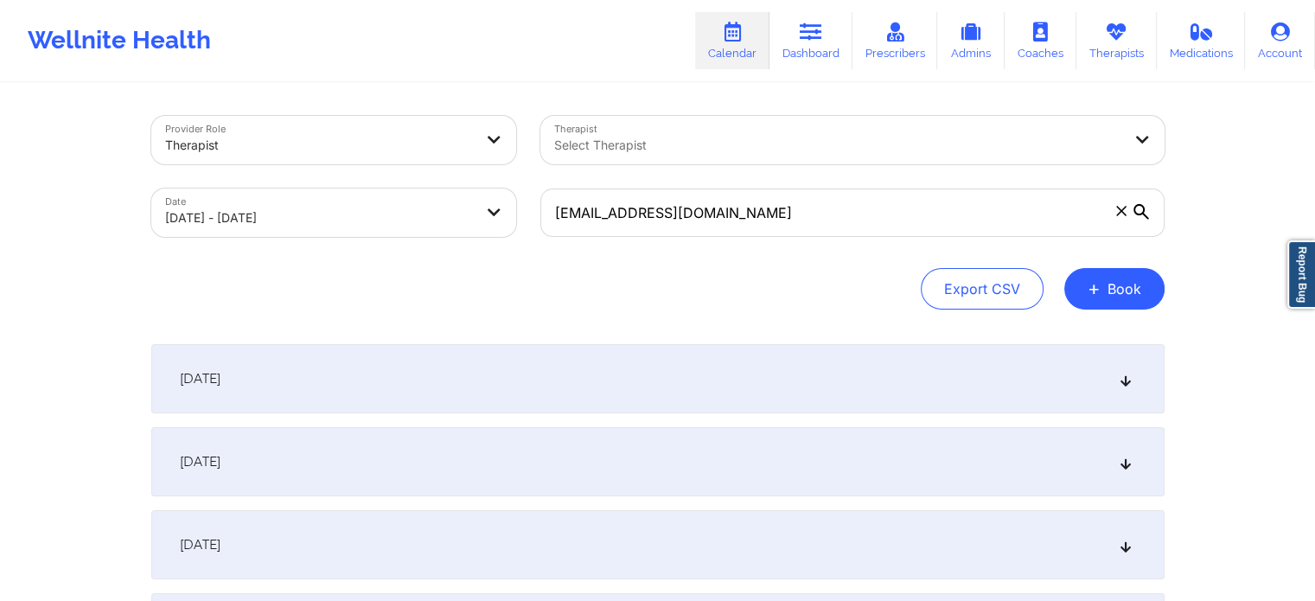
click at [365, 395] on div "[DATE]" at bounding box center [657, 378] width 1013 height 69
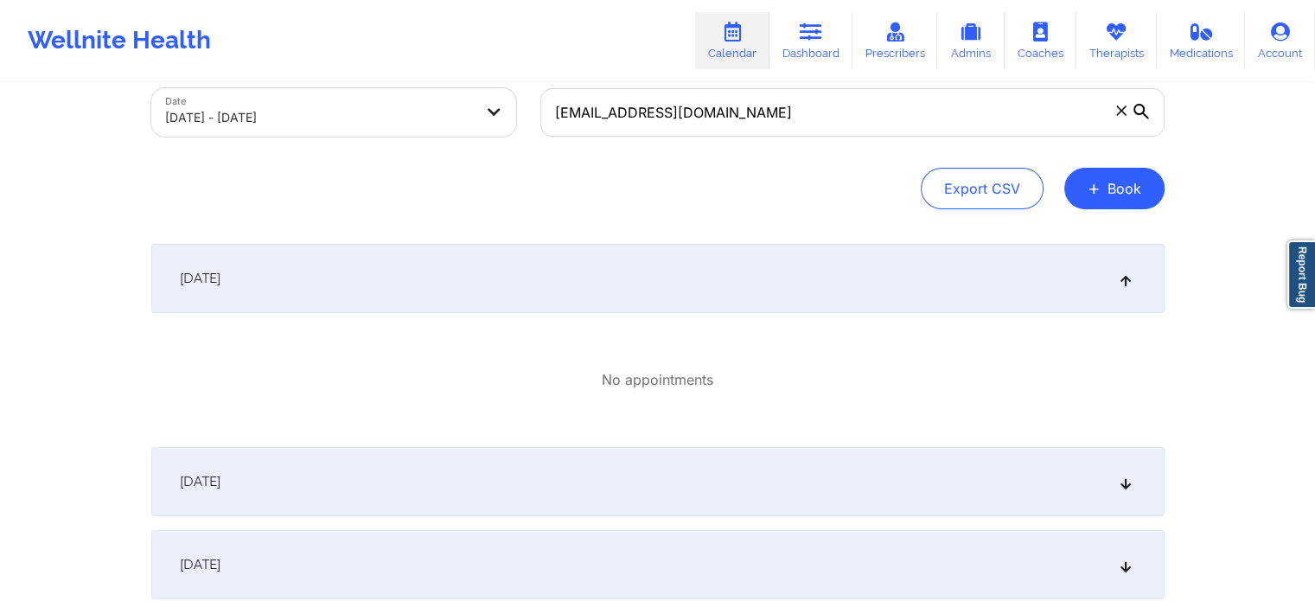
scroll to position [141, 0]
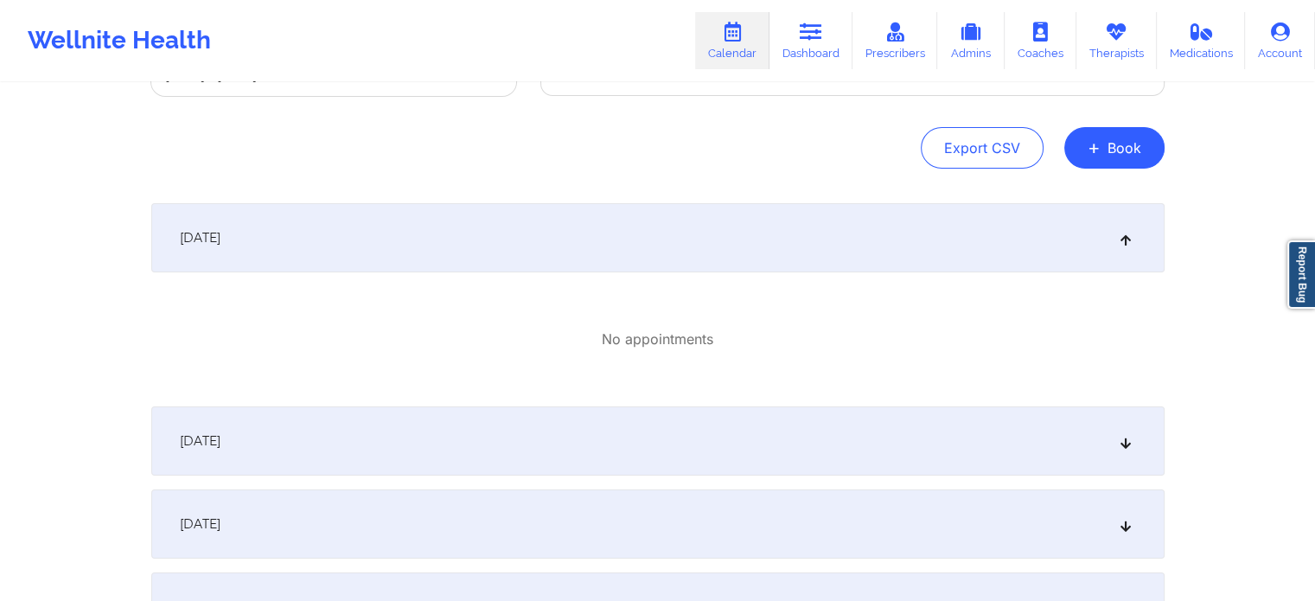
click at [1113, 244] on div "[DATE]" at bounding box center [657, 237] width 1013 height 69
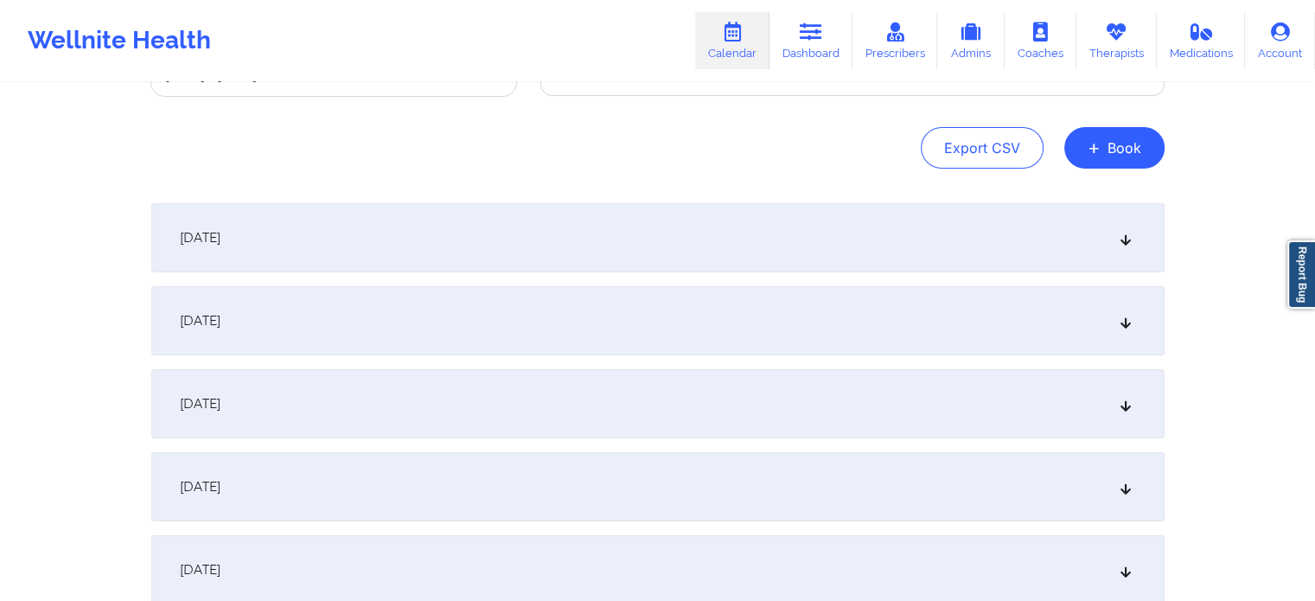
click at [875, 303] on div "[DATE]" at bounding box center [657, 320] width 1013 height 69
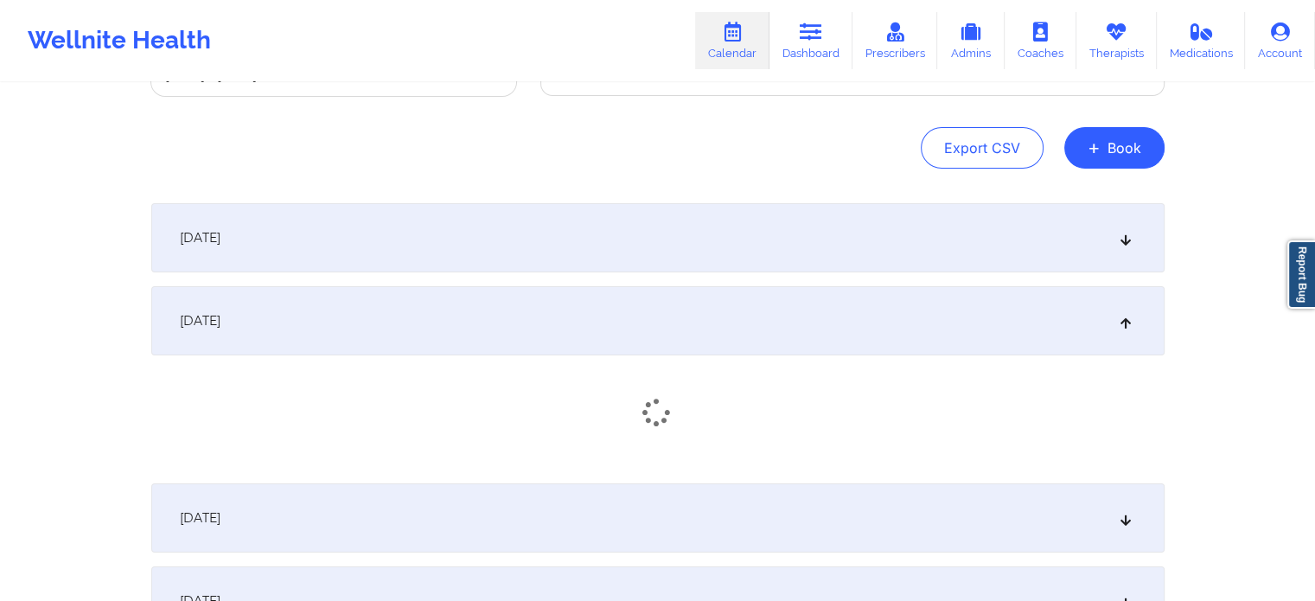
click at [875, 303] on div "[DATE]" at bounding box center [657, 320] width 1013 height 69
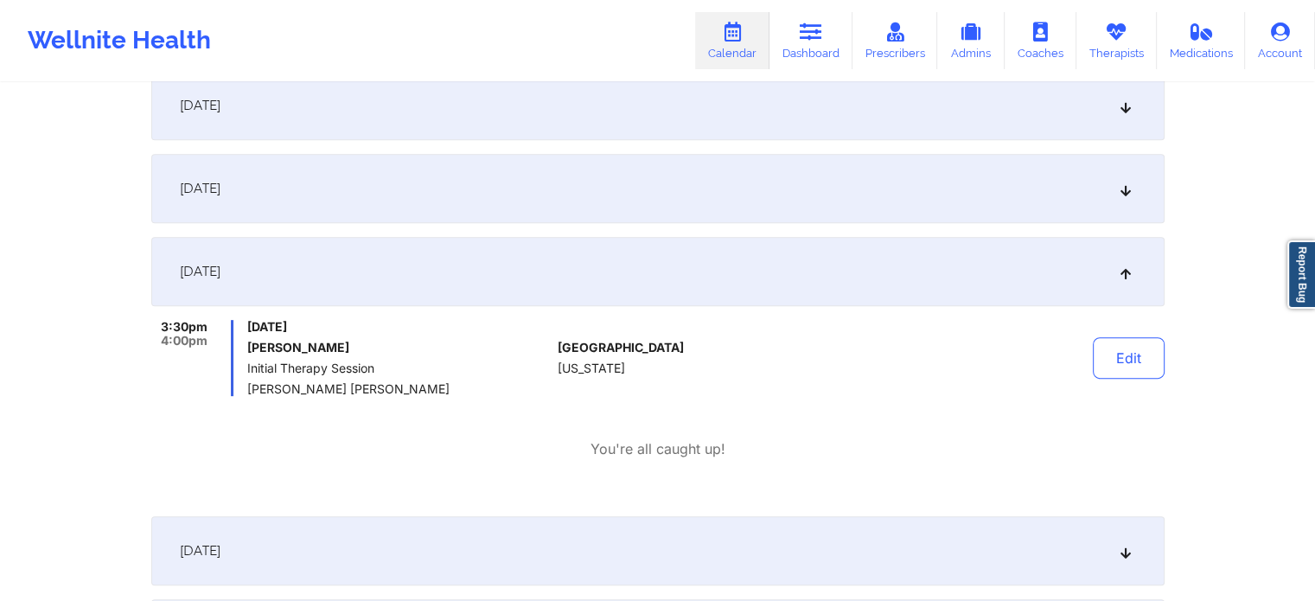
scroll to position [688, 0]
drag, startPoint x: 414, startPoint y: 393, endPoint x: 247, endPoint y: 393, distance: 166.8
click at [247, 393] on span "[PERSON_NAME] [PERSON_NAME]" at bounding box center [398, 389] width 303 height 14
drag, startPoint x: 154, startPoint y: 334, endPoint x: 198, endPoint y: 345, distance: 45.5
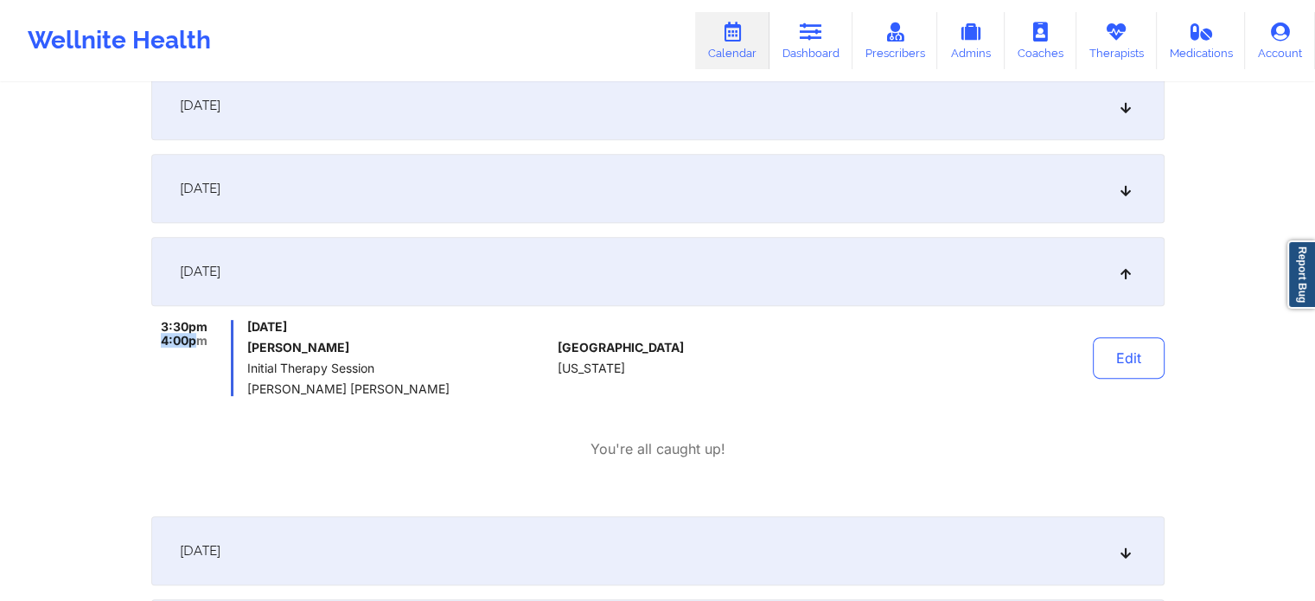
click at [198, 345] on div "Provider Role Therapist Therapist Select Therapist Date [DATE] - [DATE] [EMAIL_…" at bounding box center [657, 67] width 1037 height 1341
click at [199, 345] on span "4:00pm" at bounding box center [184, 341] width 47 height 14
drag, startPoint x: 197, startPoint y: 341, endPoint x: 156, endPoint y: 319, distance: 46.8
click at [156, 320] on div "3:30pm 4:00pm" at bounding box center [192, 358] width 83 height 76
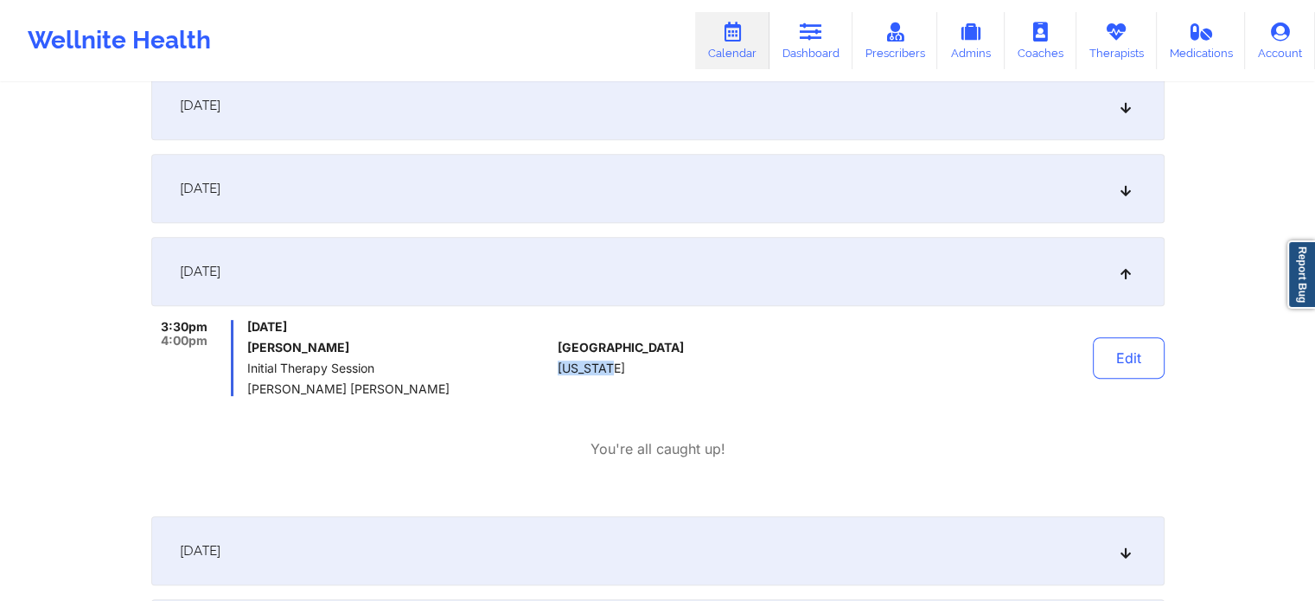
drag, startPoint x: 557, startPoint y: 365, endPoint x: 629, endPoint y: 370, distance: 72.8
click at [629, 370] on div "3:30pm 4:00pm [DATE] [PERSON_NAME] Initial Therapy Session [PERSON_NAME] [PERSO…" at bounding box center [657, 358] width 1013 height 76
copy span "s"
click at [629, 365] on div "[GEOGRAPHIC_DATA] [US_STATE]" at bounding box center [654, 358] width 192 height 76
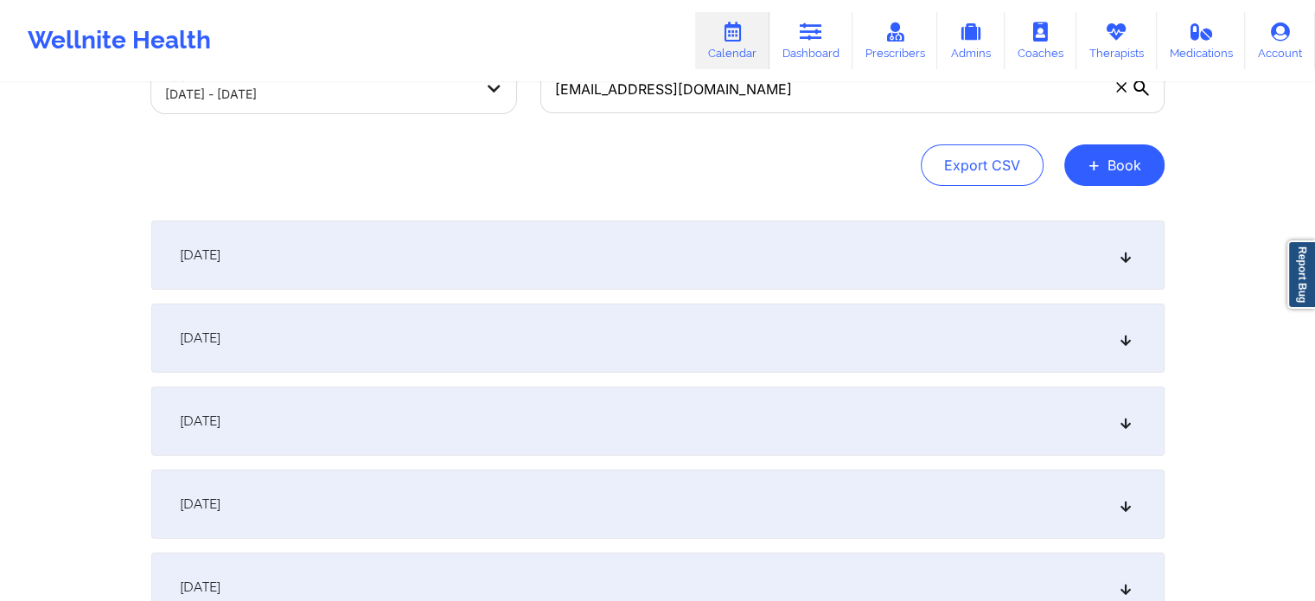
scroll to position [0, 0]
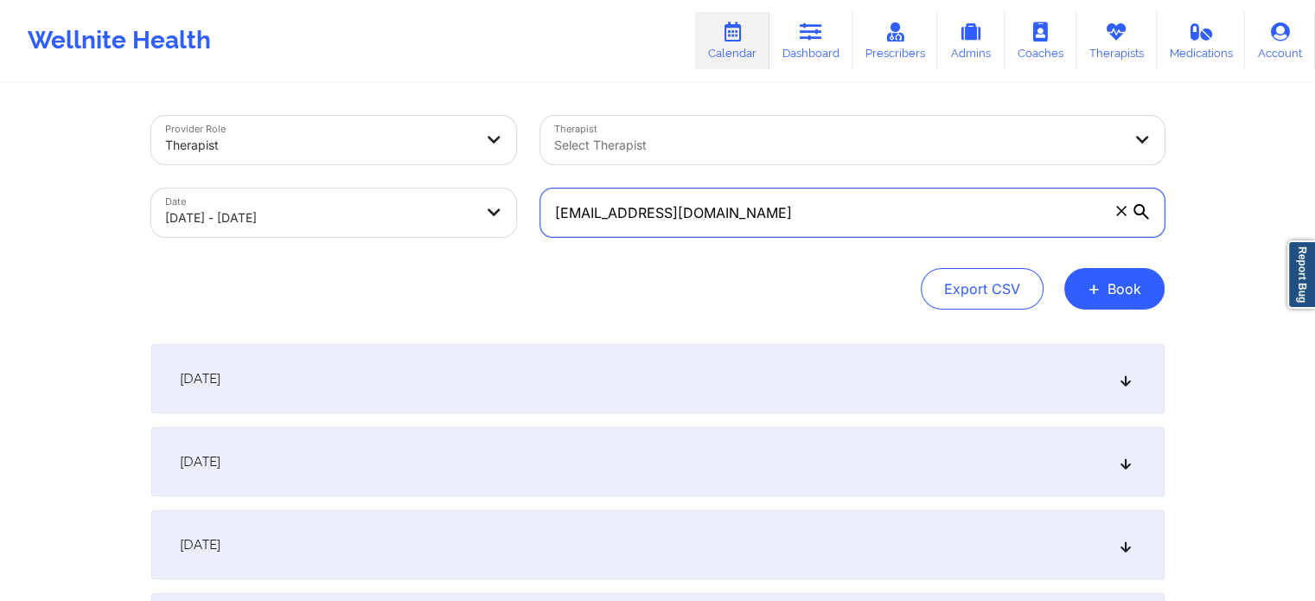
click at [788, 220] on input "[EMAIL_ADDRESS][DOMAIN_NAME]" at bounding box center [852, 212] width 624 height 48
